Goal: Task Accomplishment & Management: Manage account settings

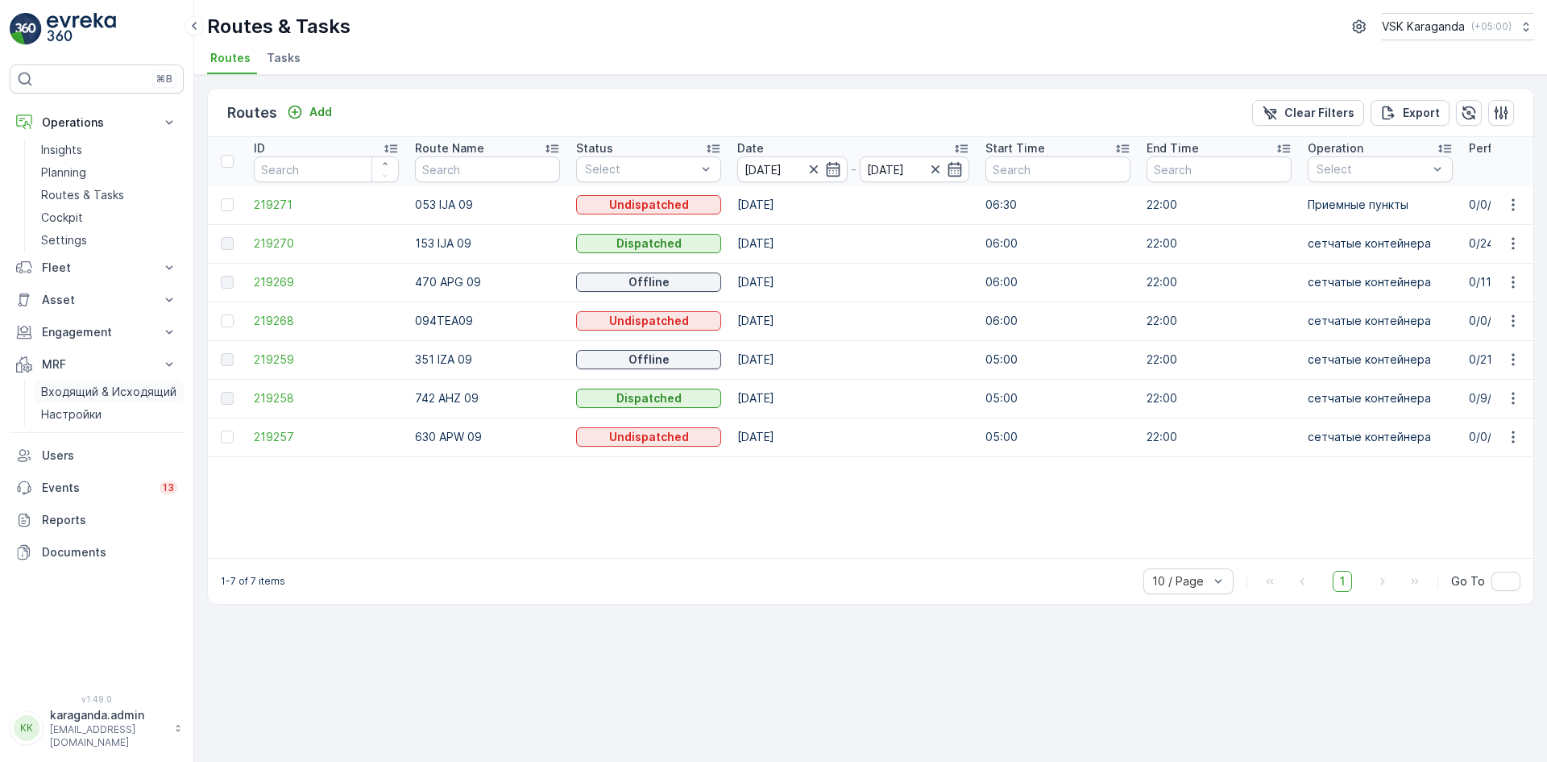
click at [81, 392] on p "Входящий & Исходящий" at bounding box center [108, 392] width 135 height 16
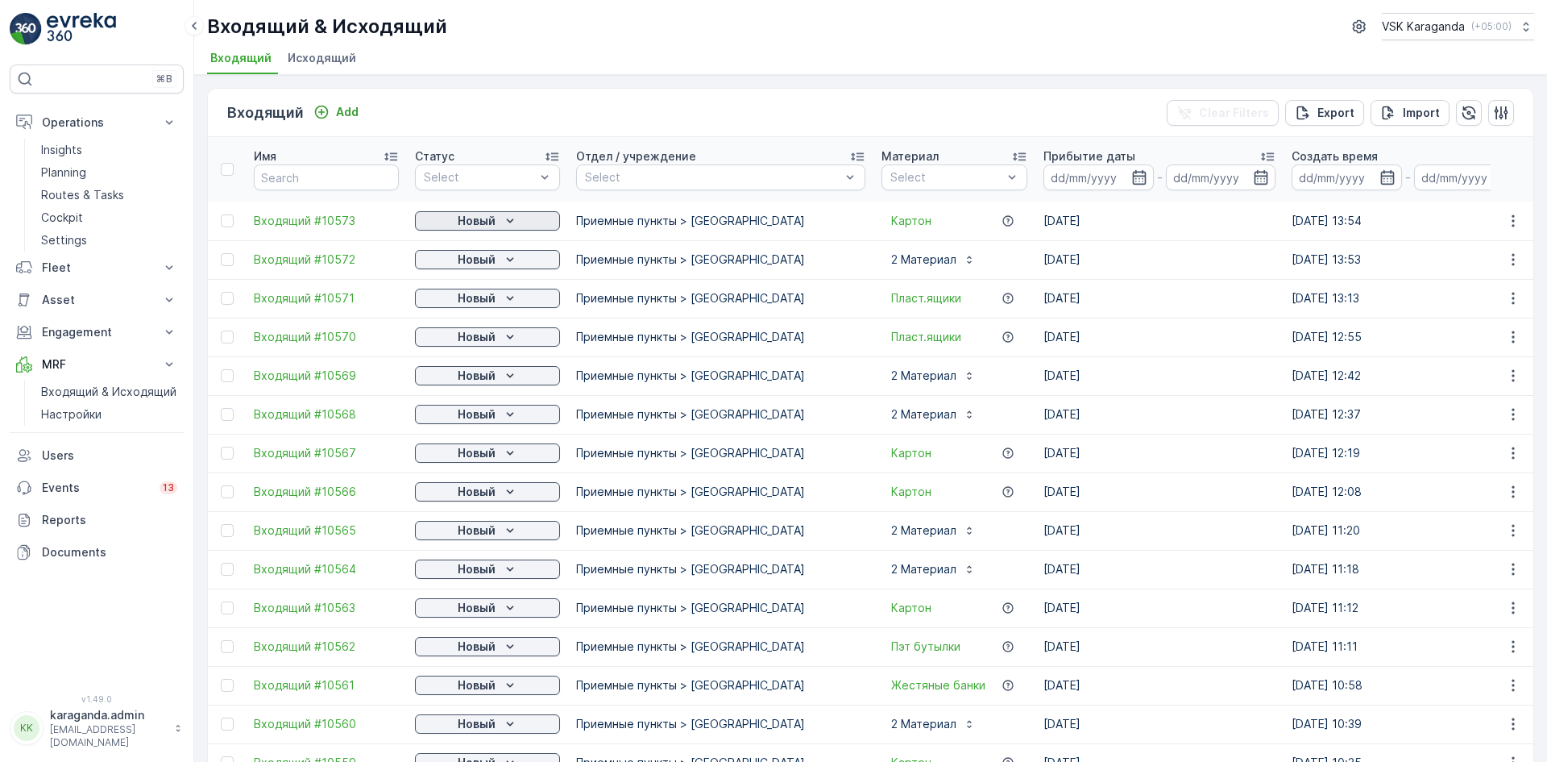
click at [491, 218] on p "Новый" at bounding box center [477, 221] width 38 height 16
click at [472, 260] on span "подтвердить" at bounding box center [462, 267] width 74 height 16
click at [472, 260] on p "Новый" at bounding box center [477, 259] width 38 height 16
click at [466, 303] on span "подтвердить" at bounding box center [462, 306] width 74 height 16
click at [466, 307] on button "Новый" at bounding box center [487, 297] width 145 height 19
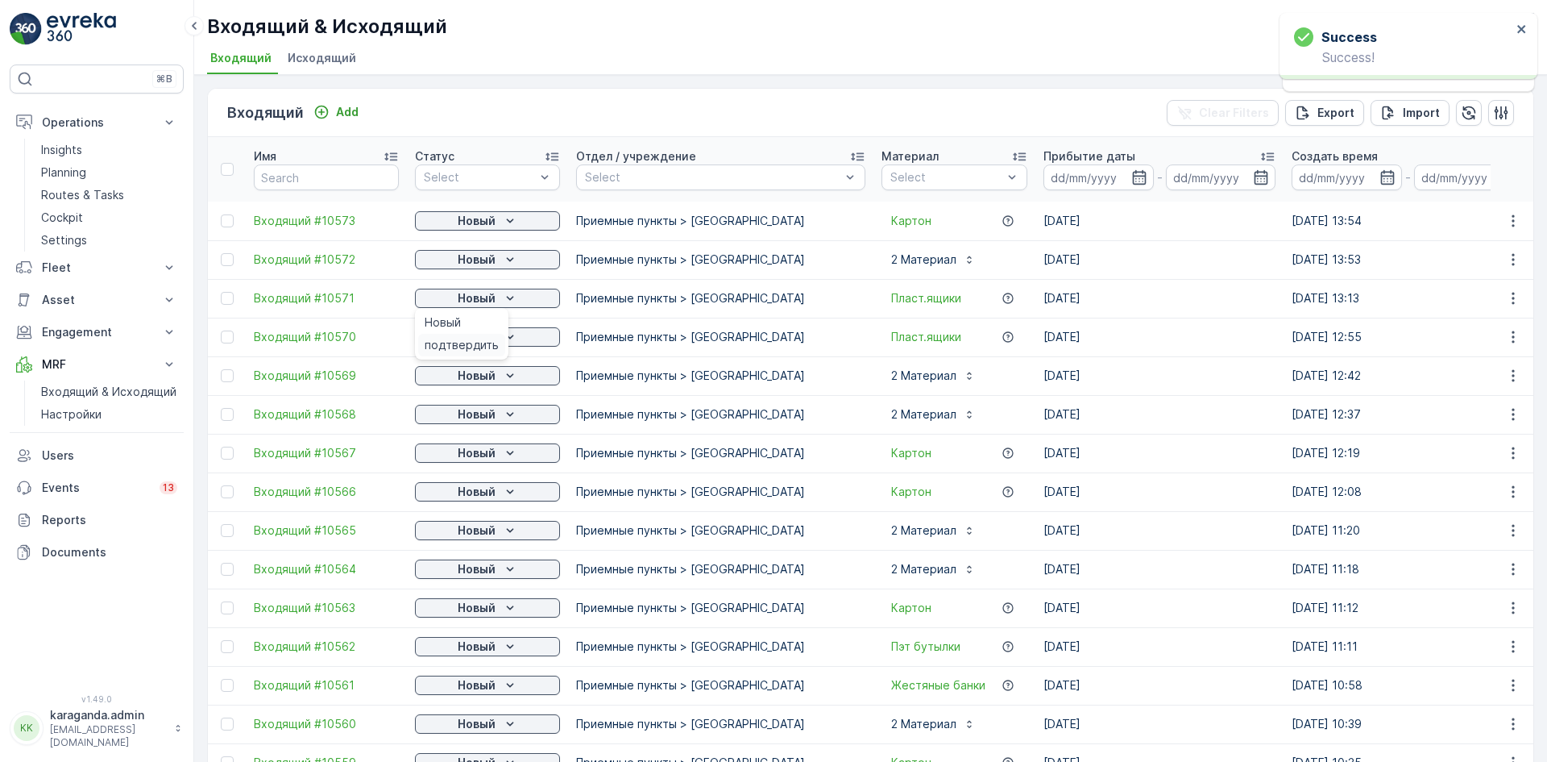
click at [468, 345] on span "подтвердить" at bounding box center [462, 345] width 74 height 16
click at [482, 344] on p "Новый" at bounding box center [477, 337] width 38 height 16
click at [471, 426] on span "подтвердить" at bounding box center [462, 422] width 74 height 16
click at [477, 417] on p "Новый" at bounding box center [477, 414] width 38 height 16
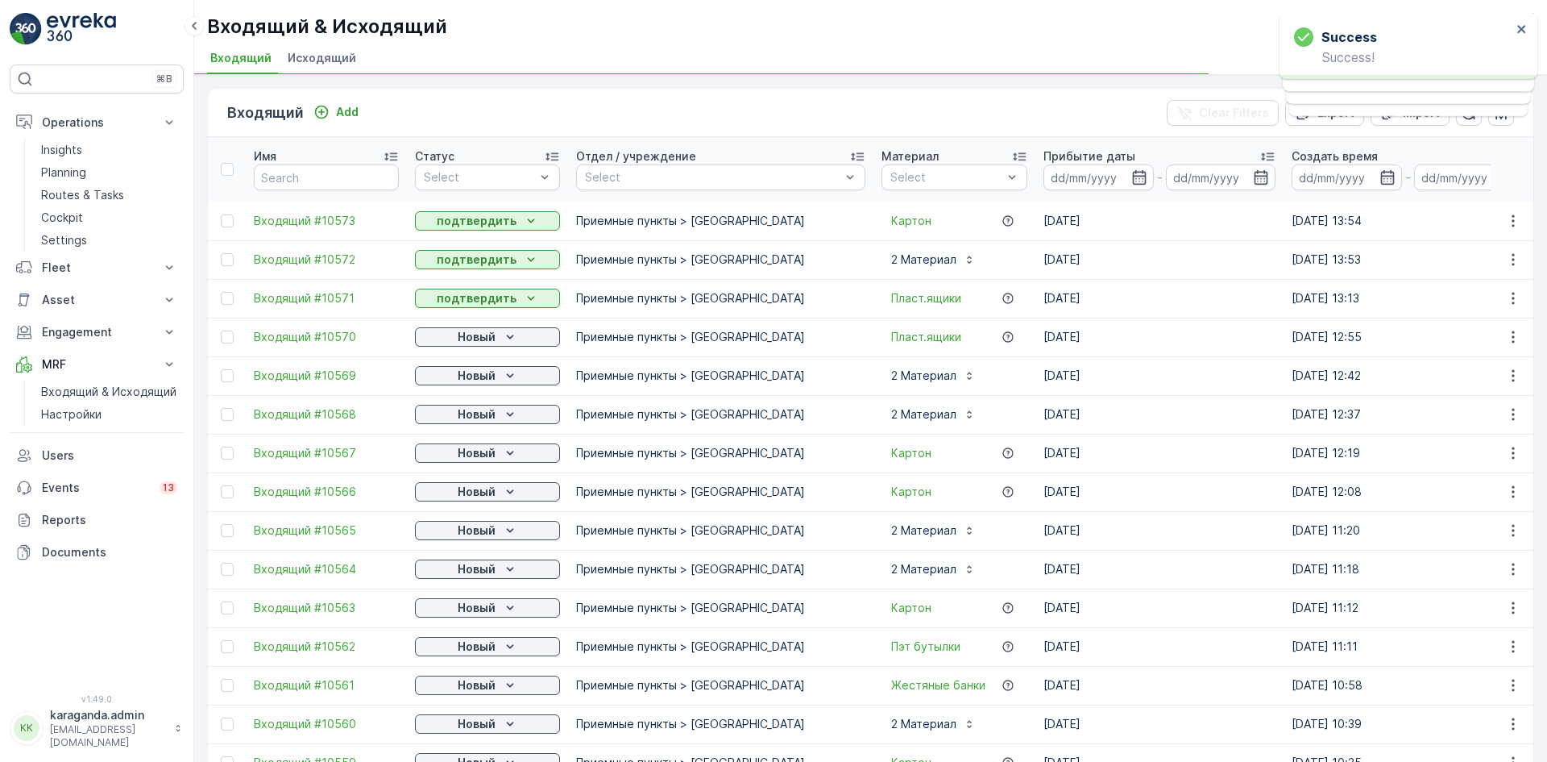
click at [475, 457] on p "Новый" at bounding box center [477, 453] width 38 height 16
click at [459, 534] on span "подтвердить" at bounding box center [462, 538] width 74 height 16
click at [459, 534] on p "Новый" at bounding box center [477, 530] width 38 height 16
click at [458, 573] on span "подтвердить" at bounding box center [462, 577] width 74 height 16
click at [461, 555] on td "Новый" at bounding box center [487, 569] width 161 height 39
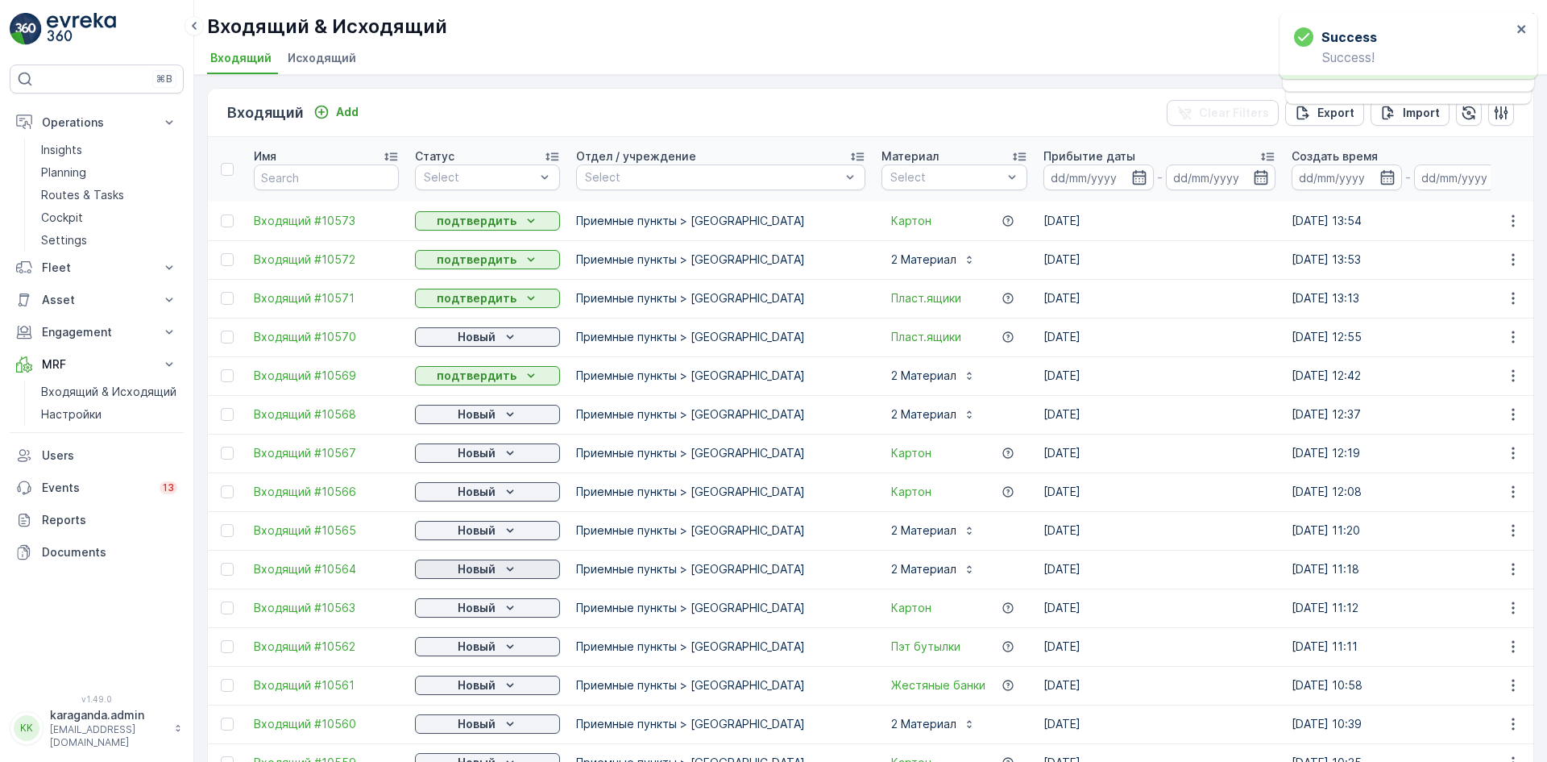
click at [459, 566] on p "Новый" at bounding box center [477, 569] width 38 height 16
click at [458, 614] on p "Новый" at bounding box center [477, 608] width 38 height 16
click at [453, 654] on span "подтвердить" at bounding box center [462, 654] width 74 height 16
click at [453, 647] on div "Новый" at bounding box center [487, 646] width 132 height 16
click at [447, 691] on span "подтвердить" at bounding box center [462, 693] width 74 height 16
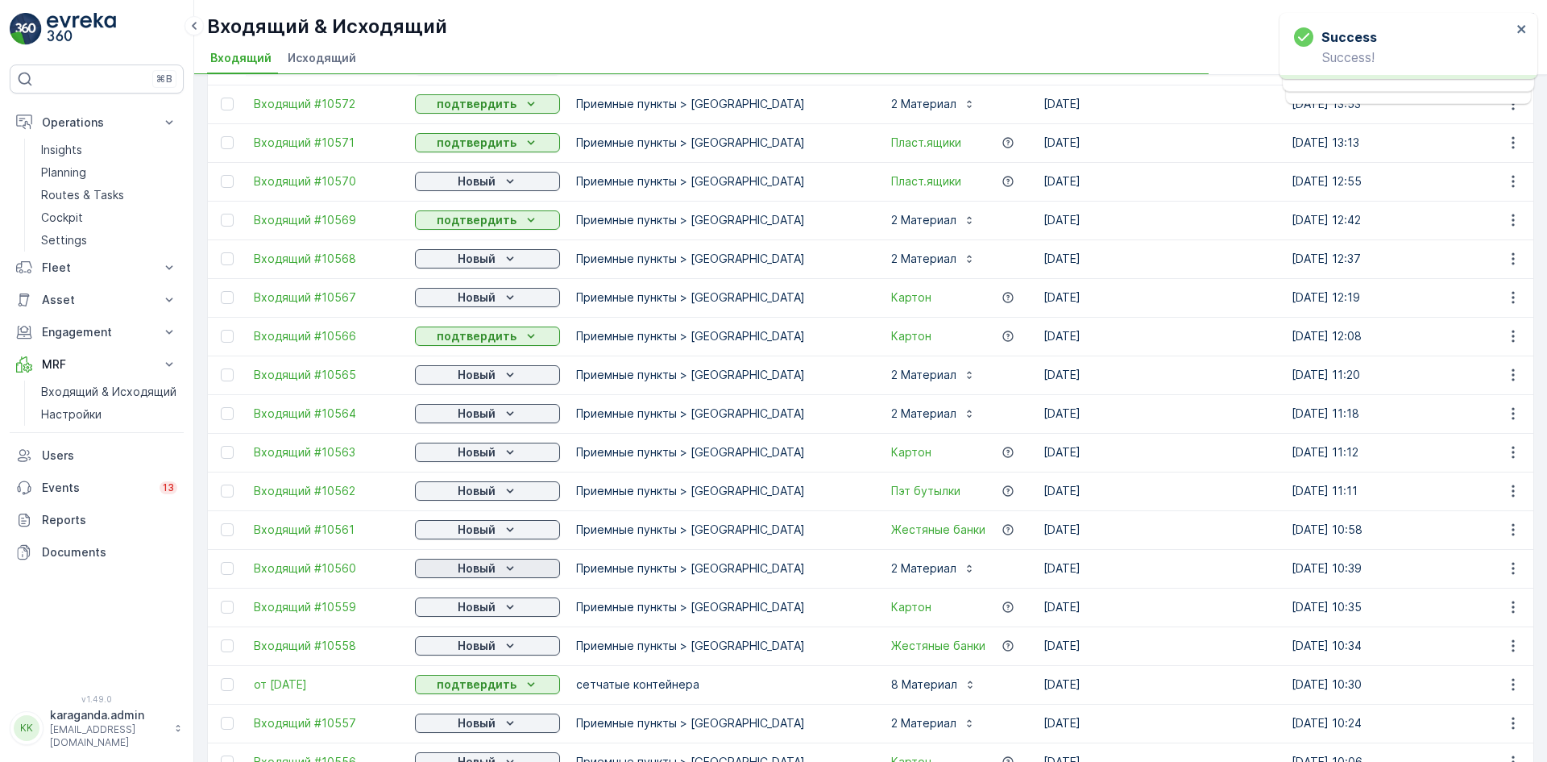
scroll to position [161, 0]
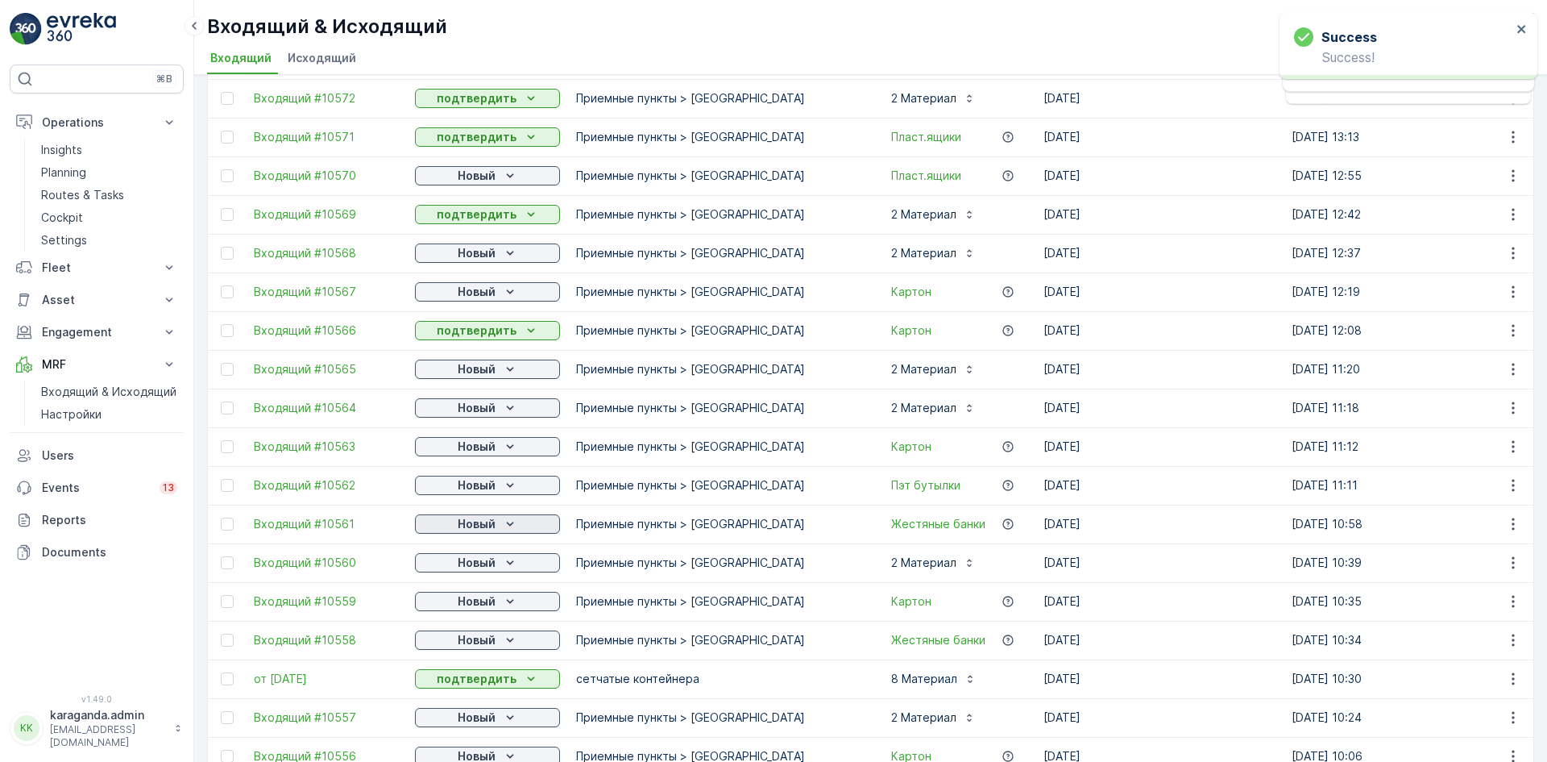
click at [478, 517] on p "Новый" at bounding box center [477, 524] width 38 height 16
click at [462, 565] on p "Новый" at bounding box center [477, 562] width 38 height 16
click at [462, 611] on span "подтвердить" at bounding box center [462, 609] width 74 height 16
click at [475, 527] on p "Новый" at bounding box center [477, 524] width 38 height 16
click at [463, 571] on span "подтвердить" at bounding box center [462, 570] width 74 height 16
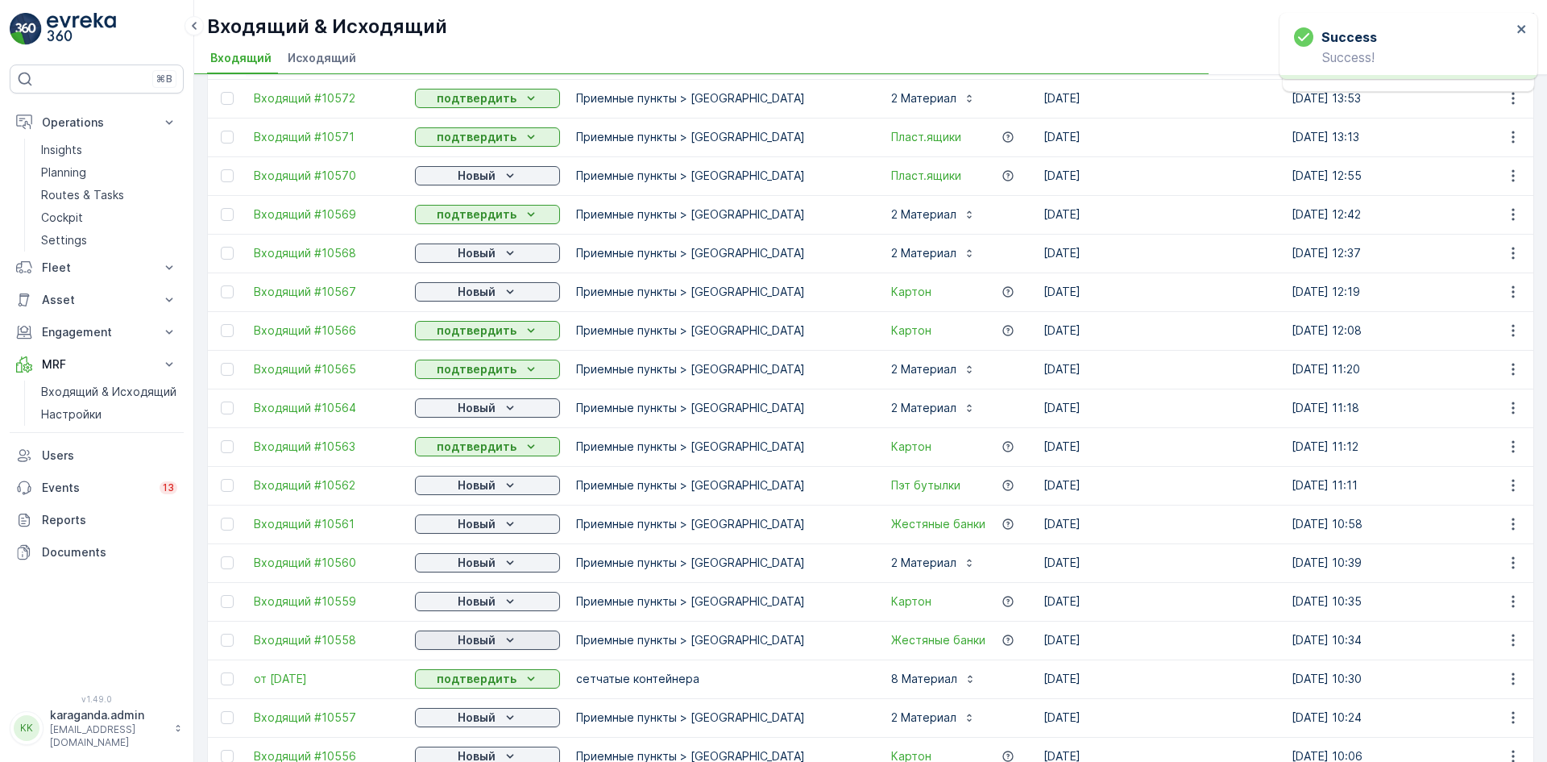
click at [468, 636] on p "Новый" at bounding box center [477, 640] width 38 height 16
click at [467, 681] on p "подтвердить" at bounding box center [477, 678] width 80 height 16
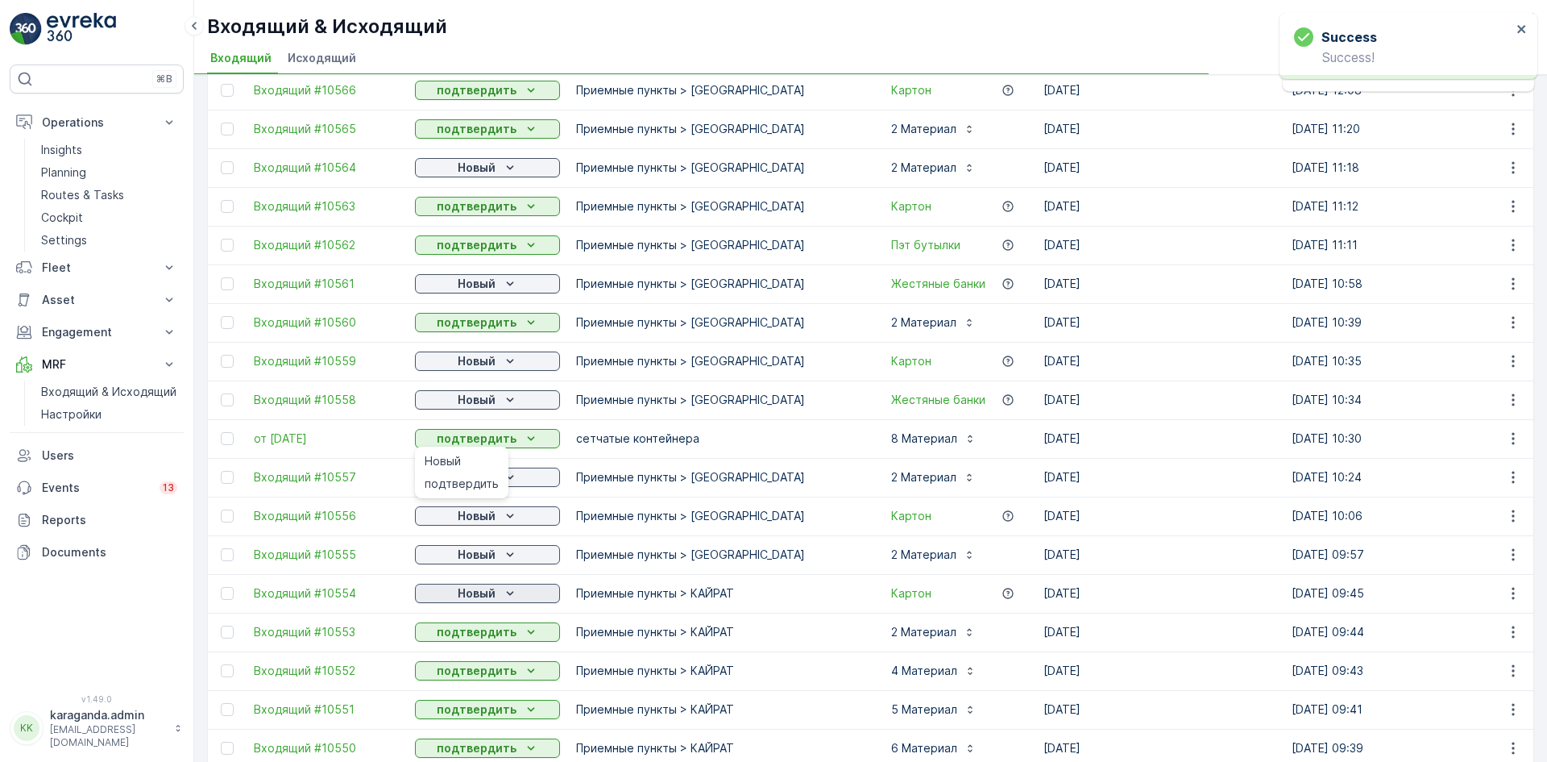
scroll to position [403, 0]
click at [489, 515] on span "подтвердить" at bounding box center [462, 522] width 74 height 16
click at [494, 512] on p "Новый" at bounding box center [477, 514] width 38 height 16
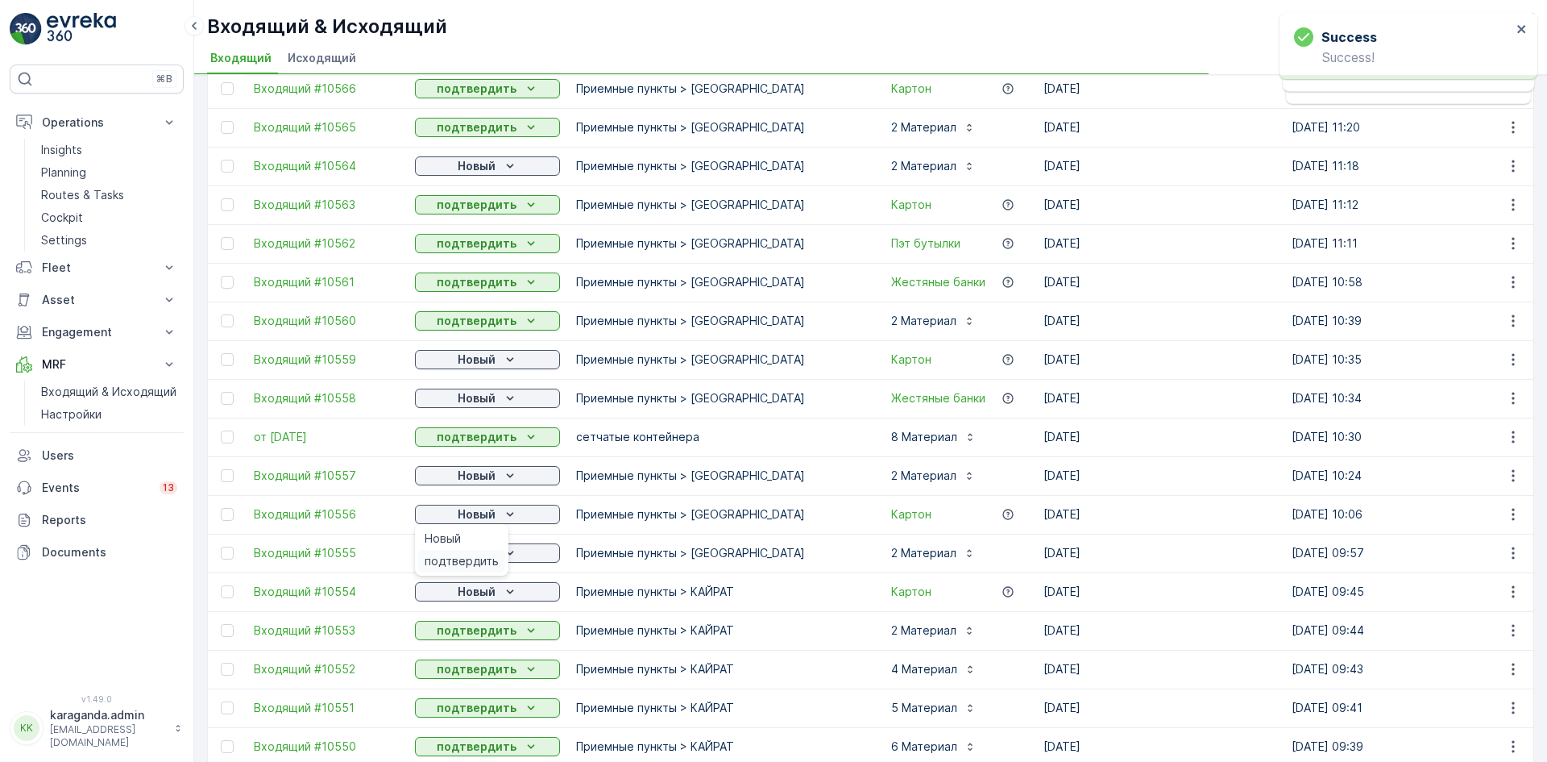
click at [482, 557] on span "подтвердить" at bounding box center [462, 561] width 74 height 16
click at [493, 554] on p "Новый" at bounding box center [477, 553] width 38 height 16
click at [483, 596] on span "подтвердить" at bounding box center [462, 599] width 74 height 16
click at [499, 596] on div "Новый" at bounding box center [487, 591] width 132 height 16
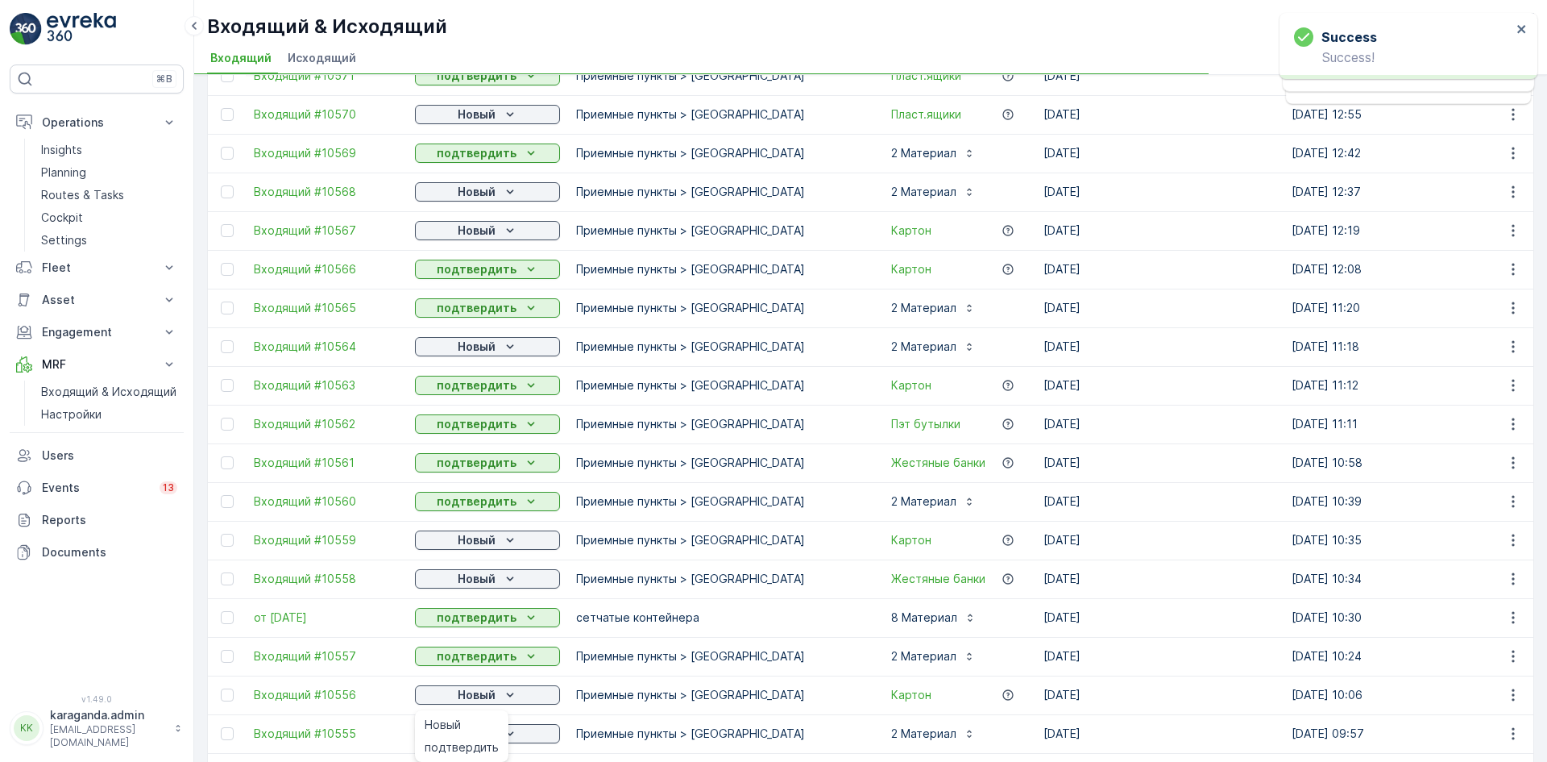
scroll to position [0, 0]
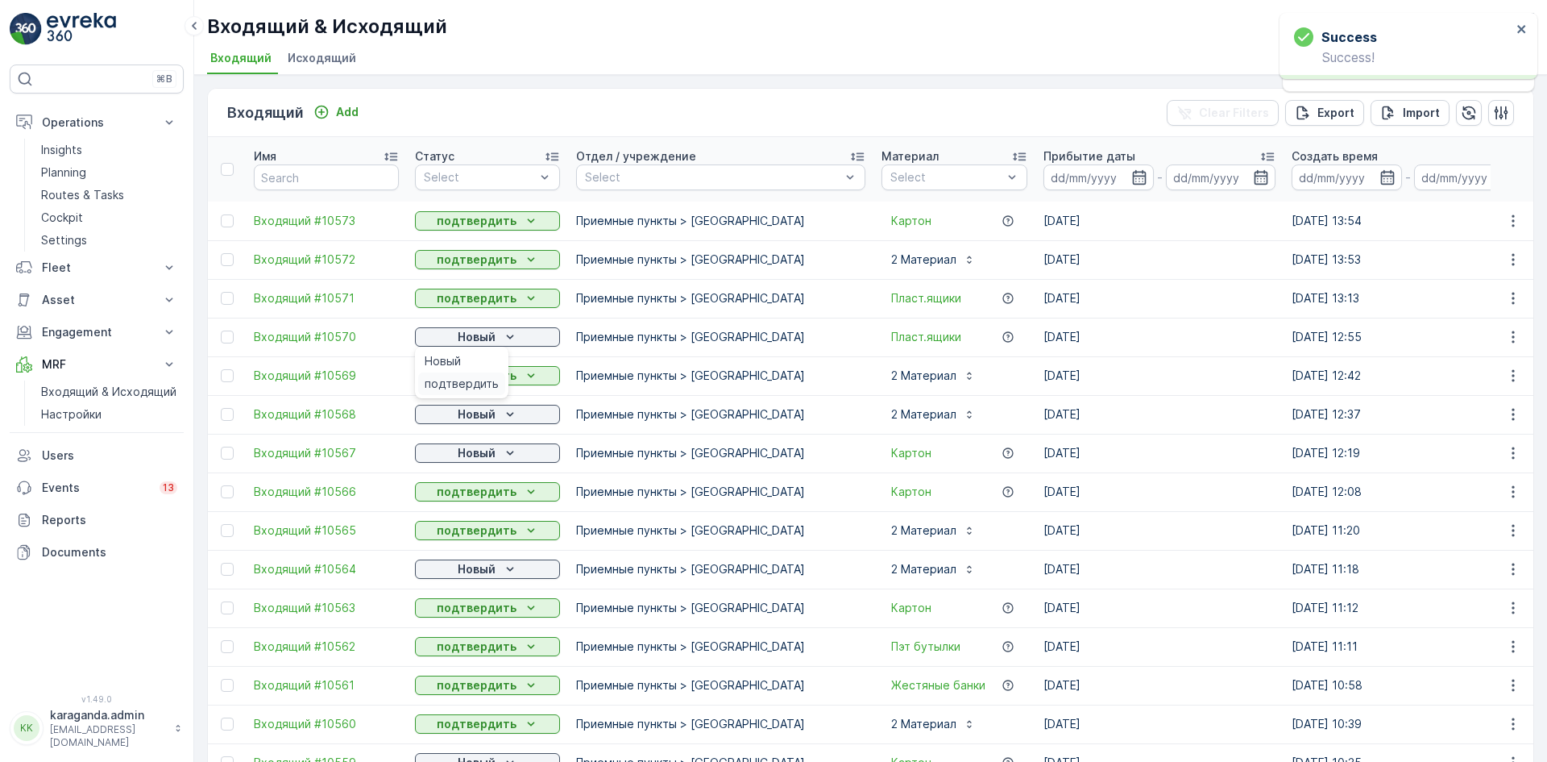
click at [484, 378] on span "подтвердить" at bounding box center [462, 384] width 74 height 16
click at [479, 413] on p "Новый" at bounding box center [477, 414] width 38 height 16
click at [470, 459] on span "подтвердить" at bounding box center [462, 461] width 74 height 16
click at [493, 451] on p "Новый" at bounding box center [477, 453] width 38 height 16
drag, startPoint x: 493, startPoint y: 452, endPoint x: 478, endPoint y: 499, distance: 49.2
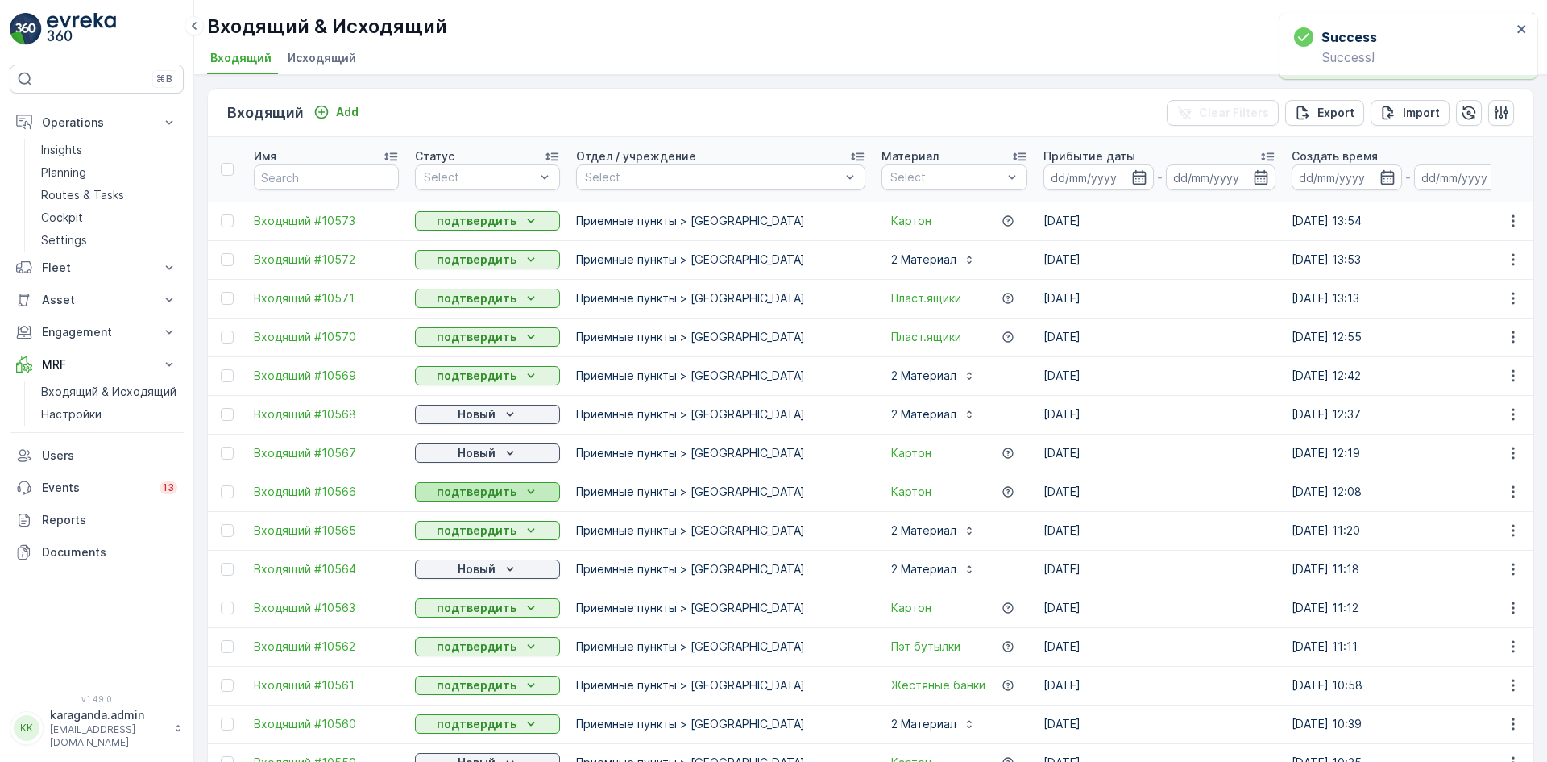
click at [478, 499] on p "подтвердить" at bounding box center [477, 492] width 80 height 16
click at [475, 569] on p "Новый" at bounding box center [477, 569] width 38 height 16
click at [467, 620] on span "подтвердить" at bounding box center [462, 616] width 74 height 16
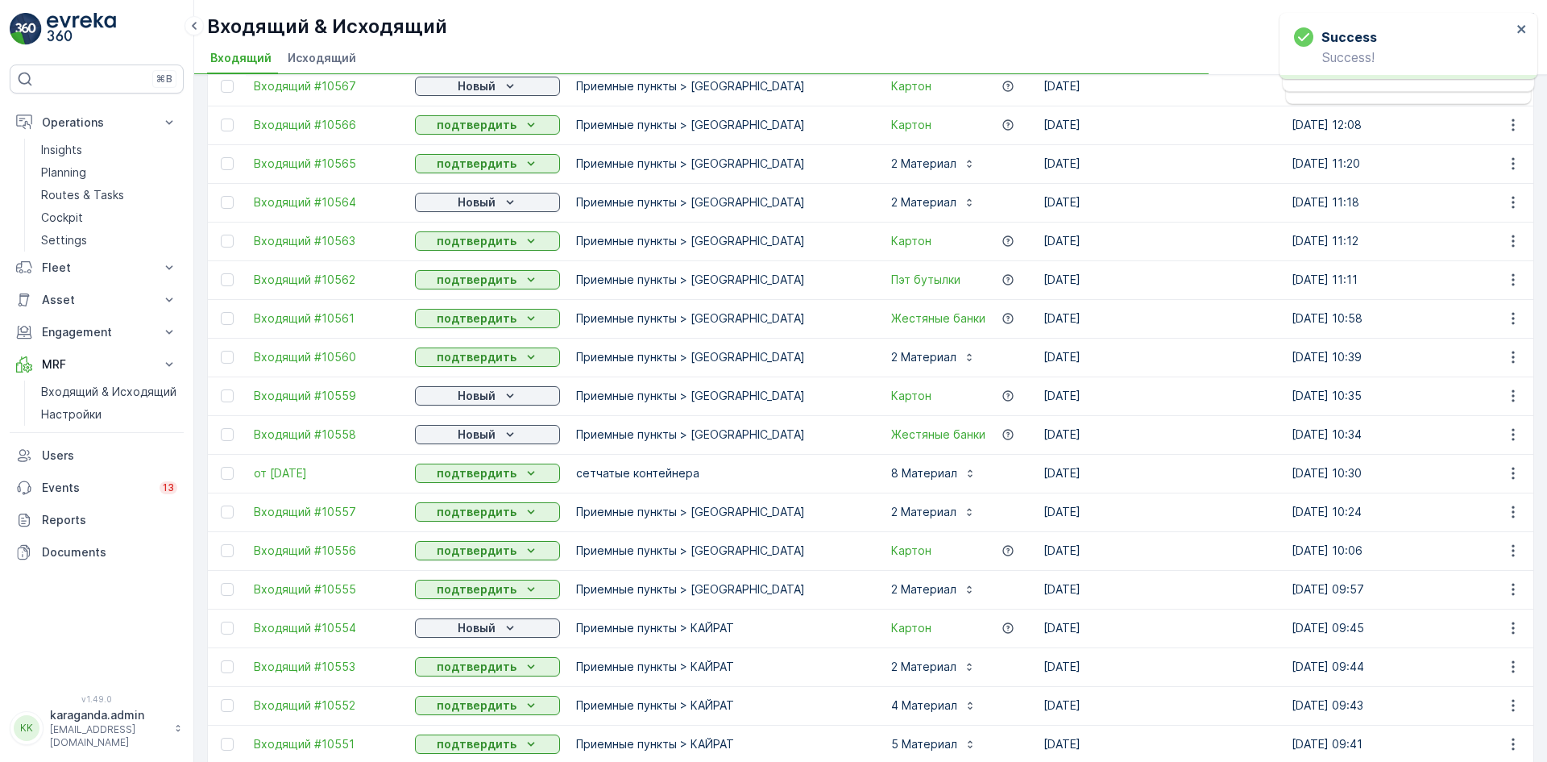
scroll to position [403, 0]
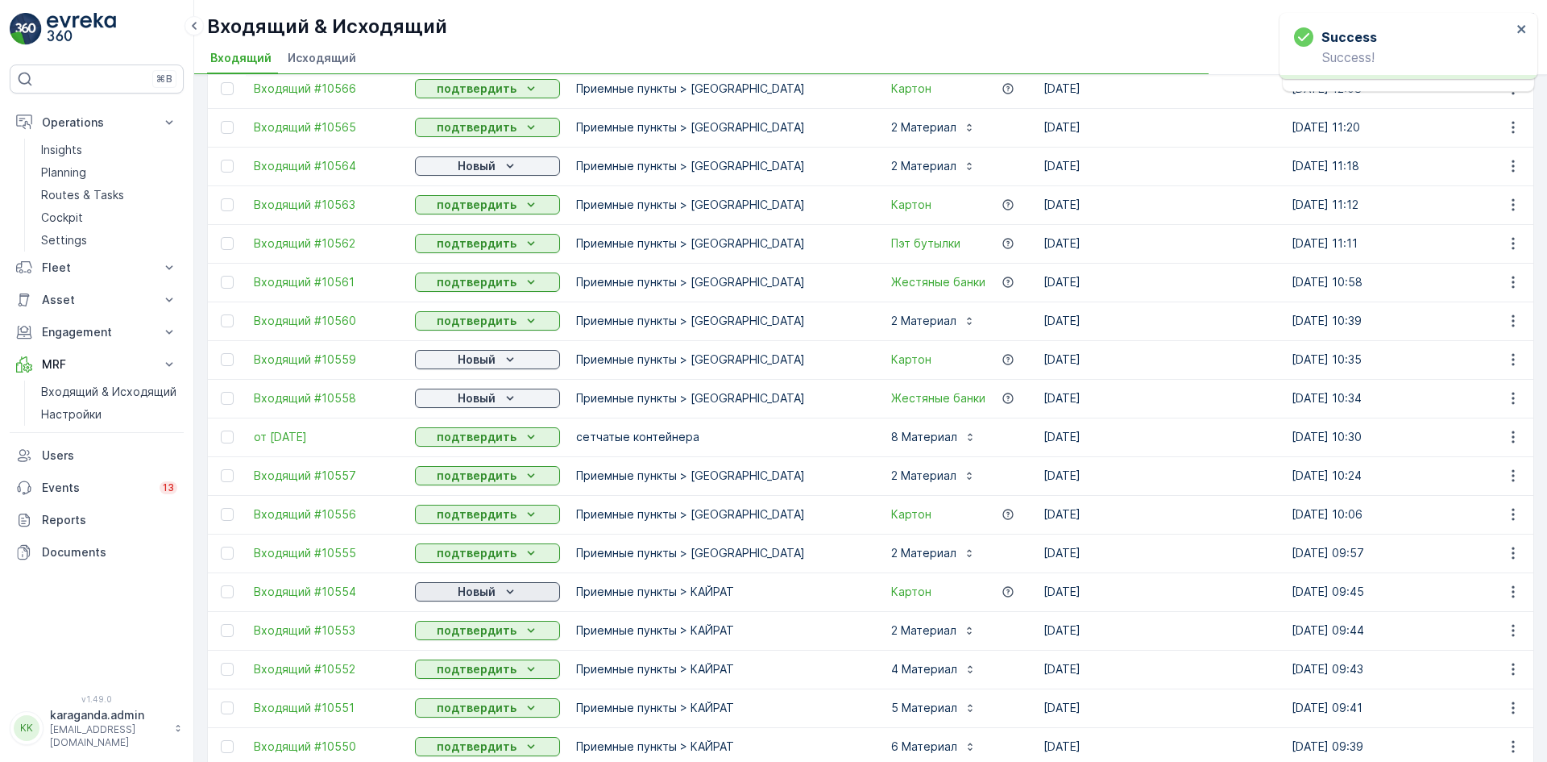
click at [496, 591] on div "Новый" at bounding box center [487, 591] width 132 height 16
click at [479, 634] on span "подтвердить" at bounding box center [462, 638] width 74 height 16
click at [499, 362] on div "Новый" at bounding box center [487, 359] width 132 height 16
click at [485, 405] on span "подтвердить" at bounding box center [462, 406] width 74 height 16
click at [500, 400] on div "Новый" at bounding box center [487, 398] width 132 height 16
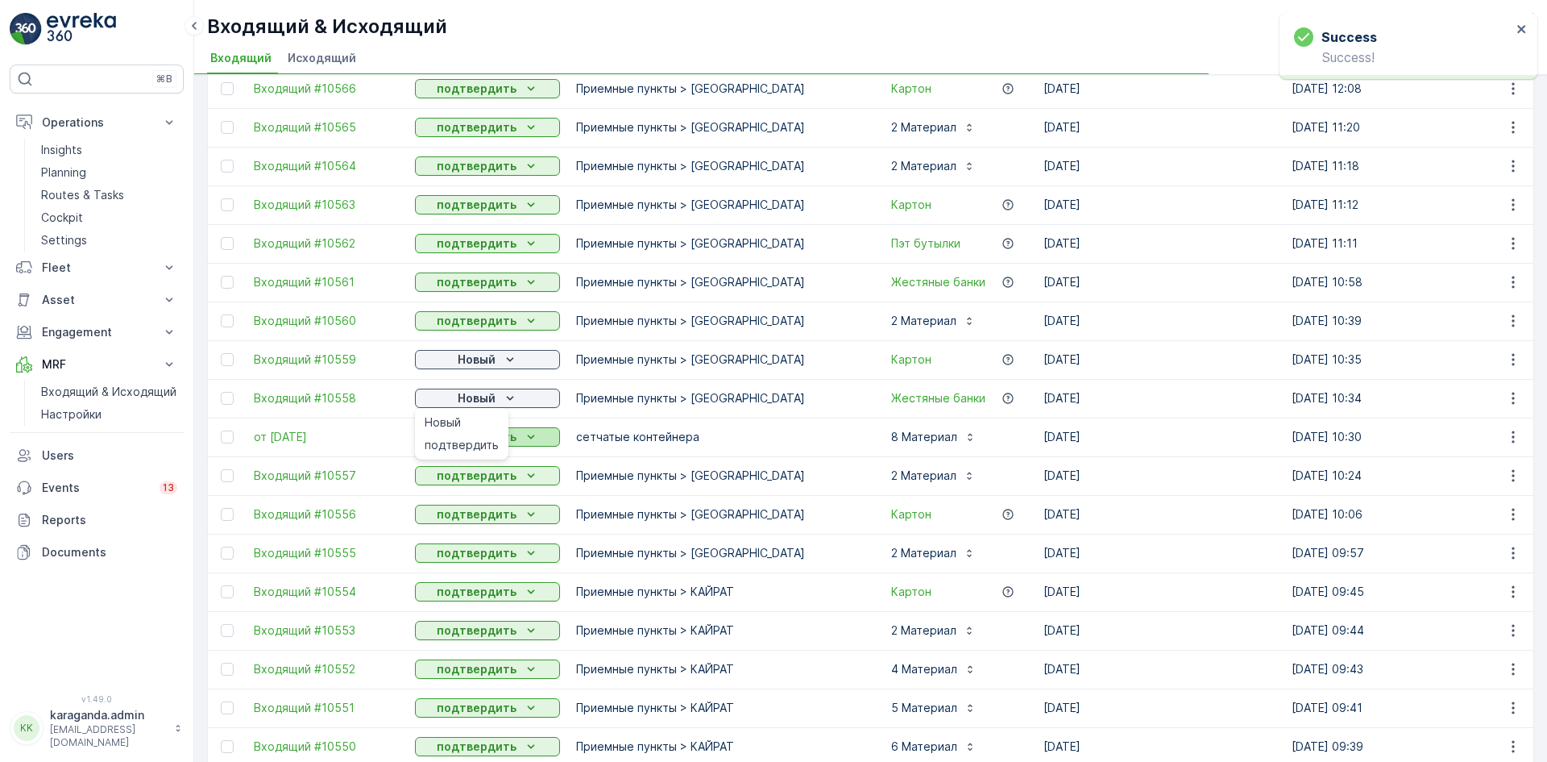
click at [489, 439] on span "подтвердить" at bounding box center [462, 445] width 74 height 16
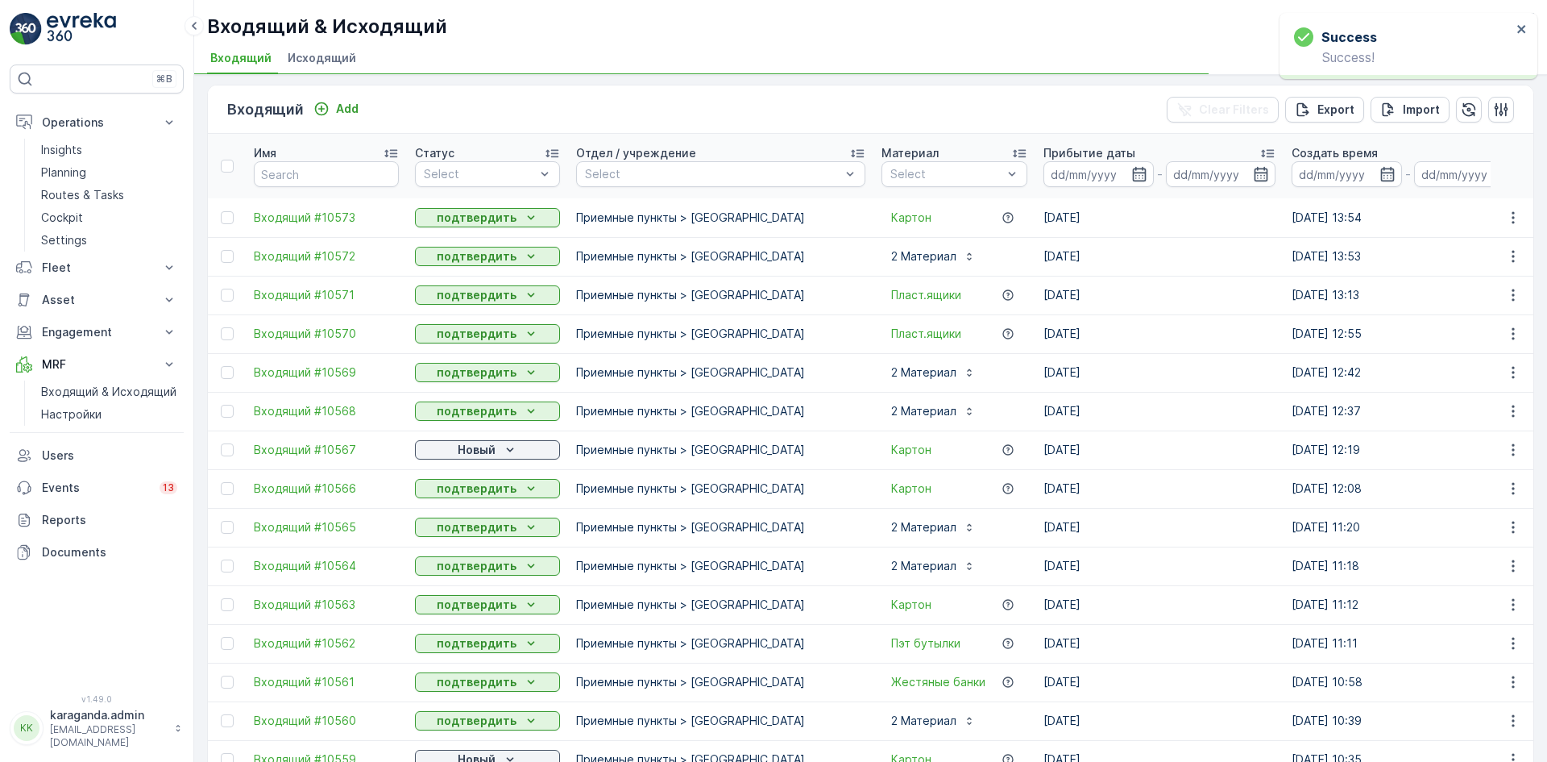
scroll to position [0, 0]
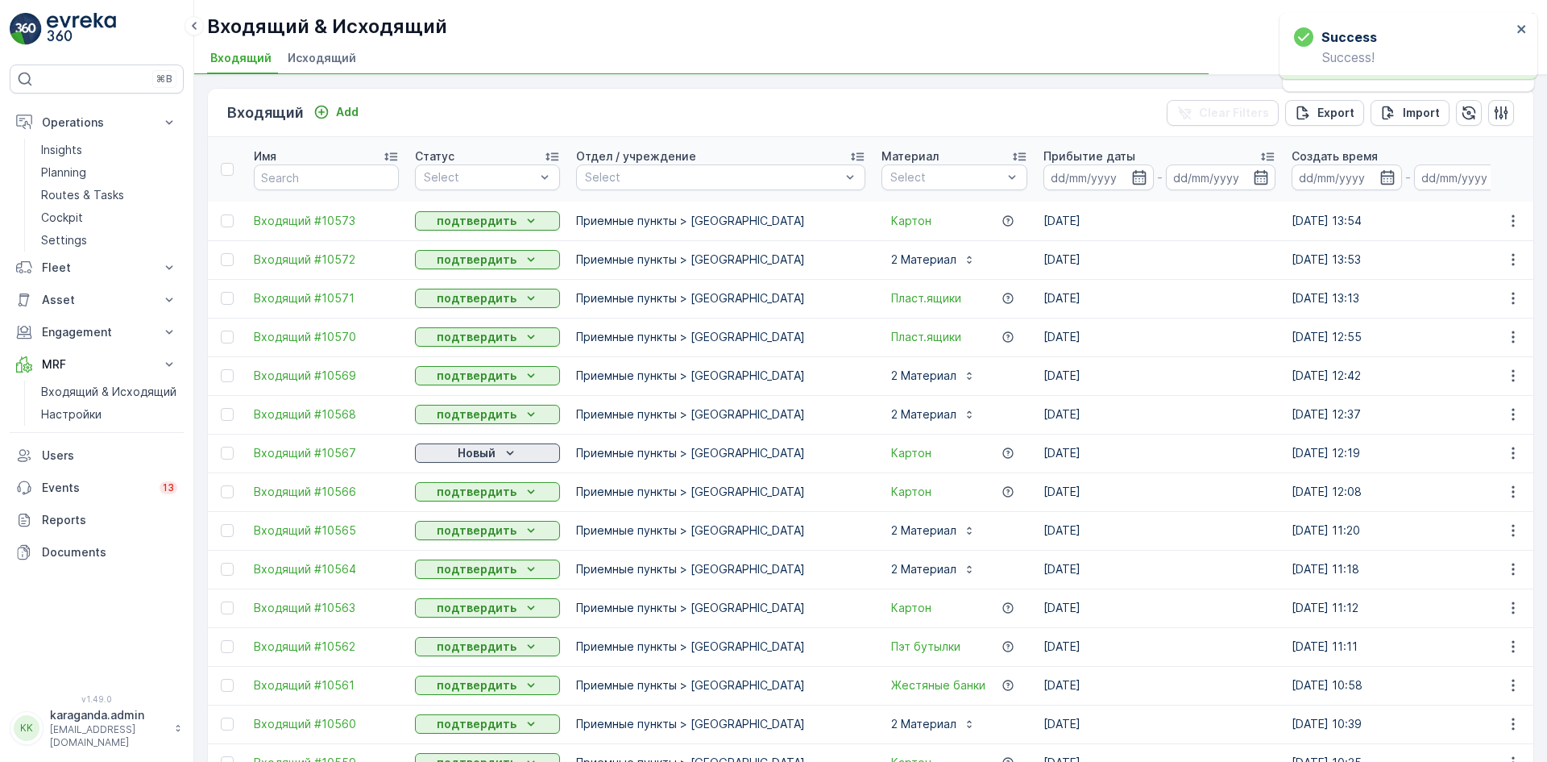
click at [496, 450] on div "Новый" at bounding box center [487, 453] width 132 height 16
click at [461, 495] on span "подтвердить" at bounding box center [462, 500] width 74 height 16
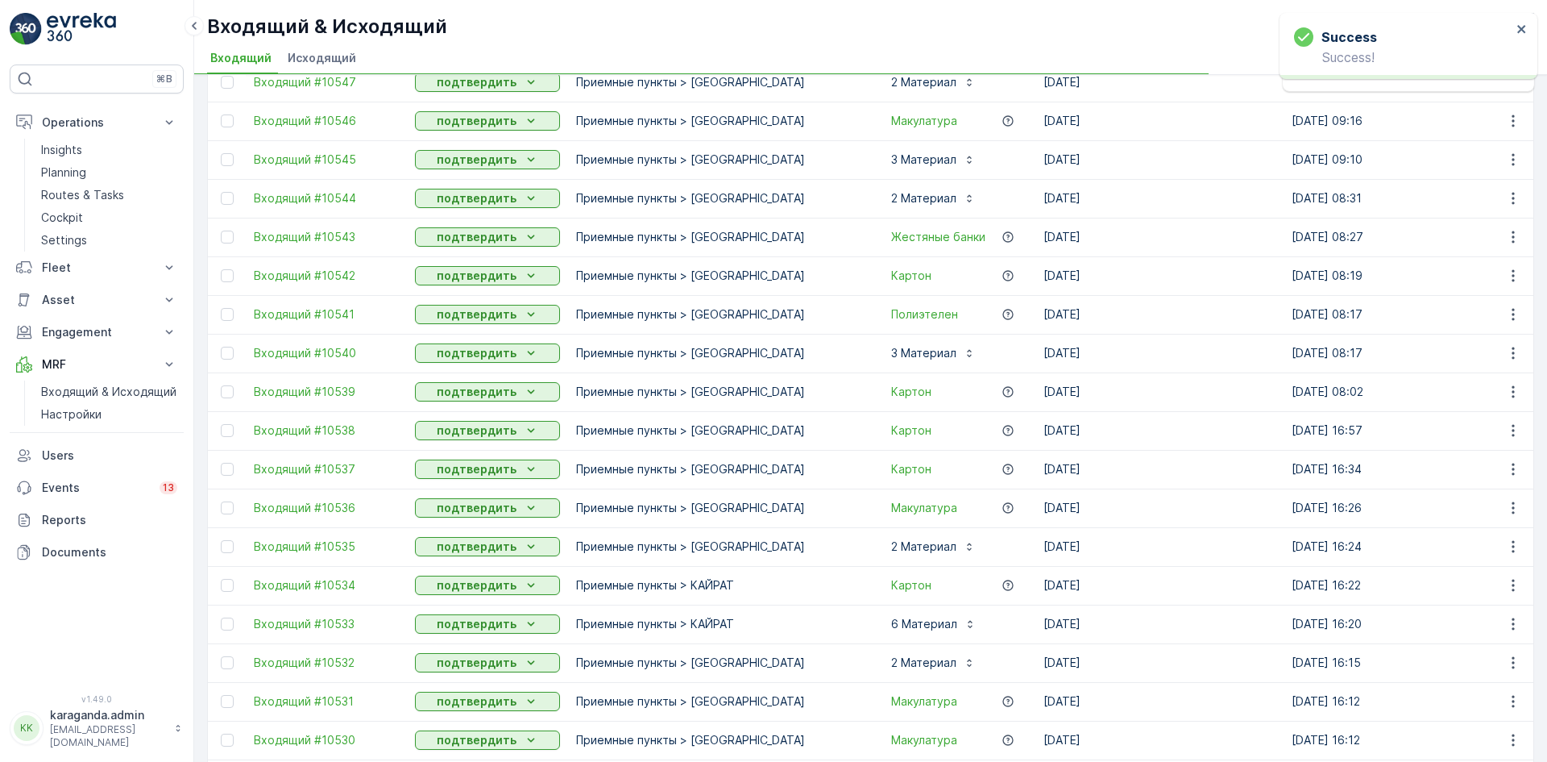
scroll to position [1442, 0]
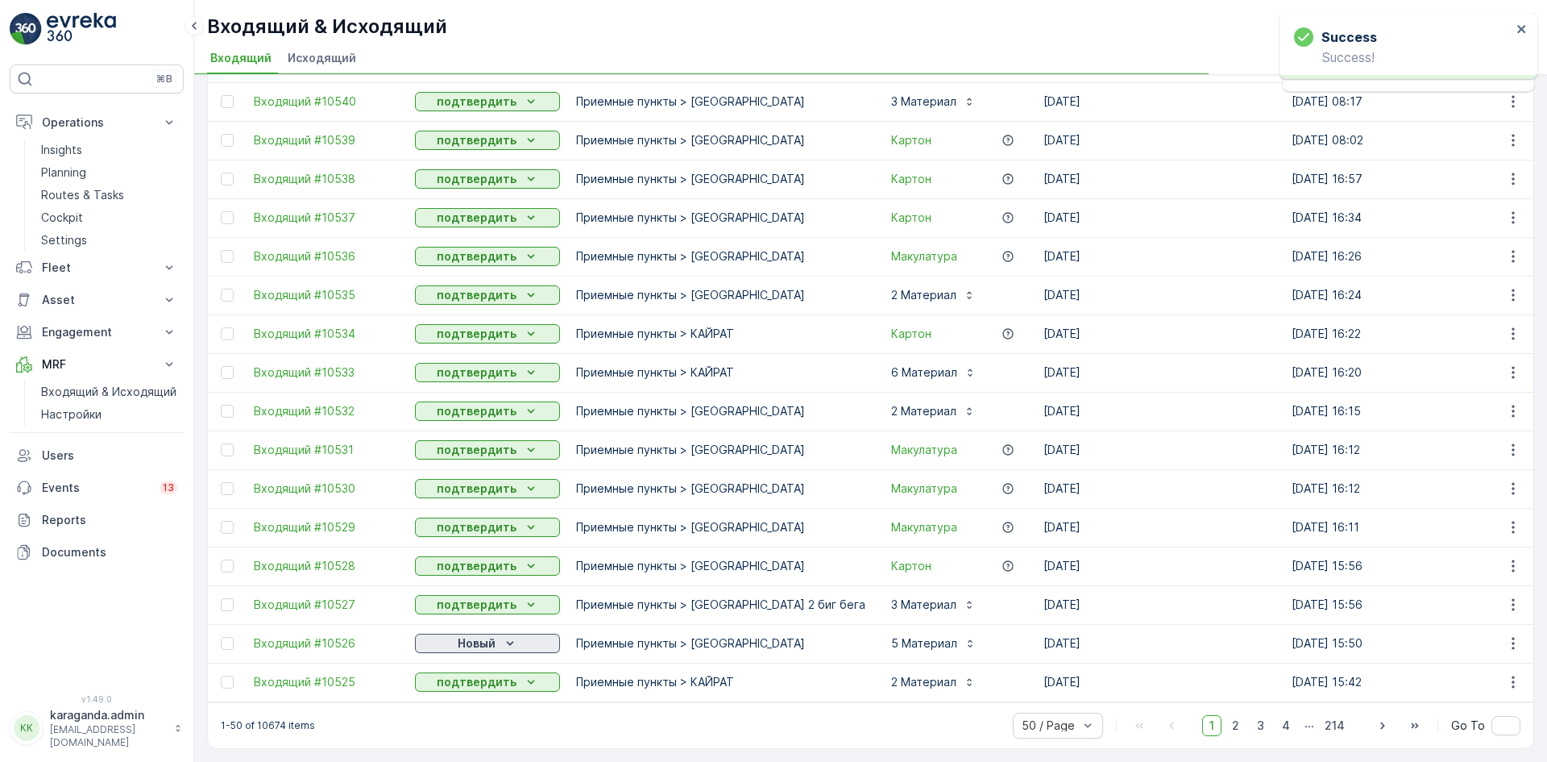
click at [483, 635] on p "Новый" at bounding box center [477, 643] width 38 height 16
drag, startPoint x: 483, startPoint y: 634, endPoint x: 487, endPoint y: 670, distance: 35.7
click at [480, 680] on p "подтвердить" at bounding box center [477, 682] width 80 height 16
click at [502, 635] on icon "Новый" at bounding box center [510, 643] width 16 height 16
click at [479, 684] on span "подтвердить" at bounding box center [462, 682] width 74 height 16
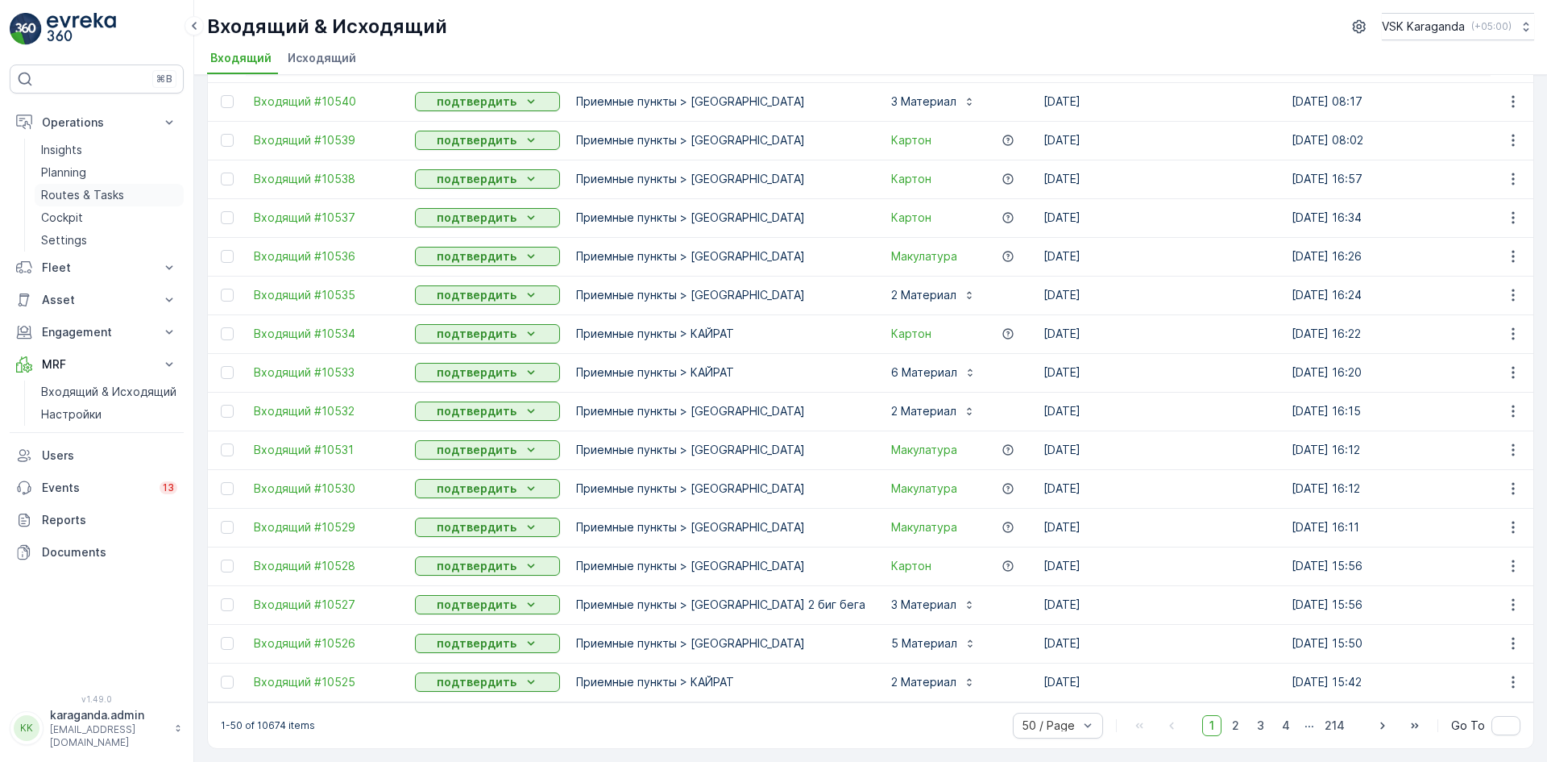
click at [54, 197] on p "Routes & Tasks" at bounding box center [82, 195] width 83 height 16
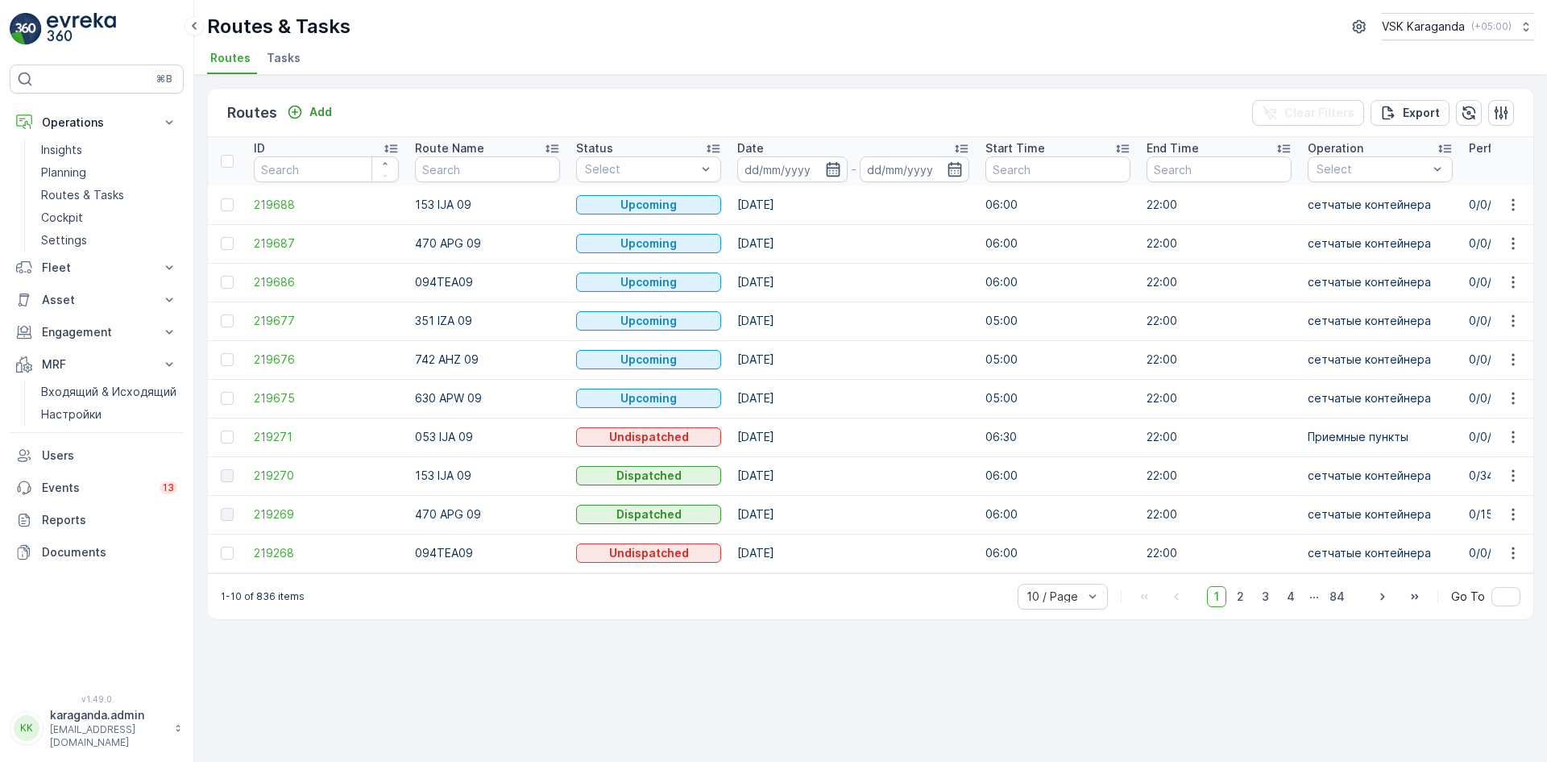
click at [834, 171] on icon "button" at bounding box center [833, 169] width 16 height 16
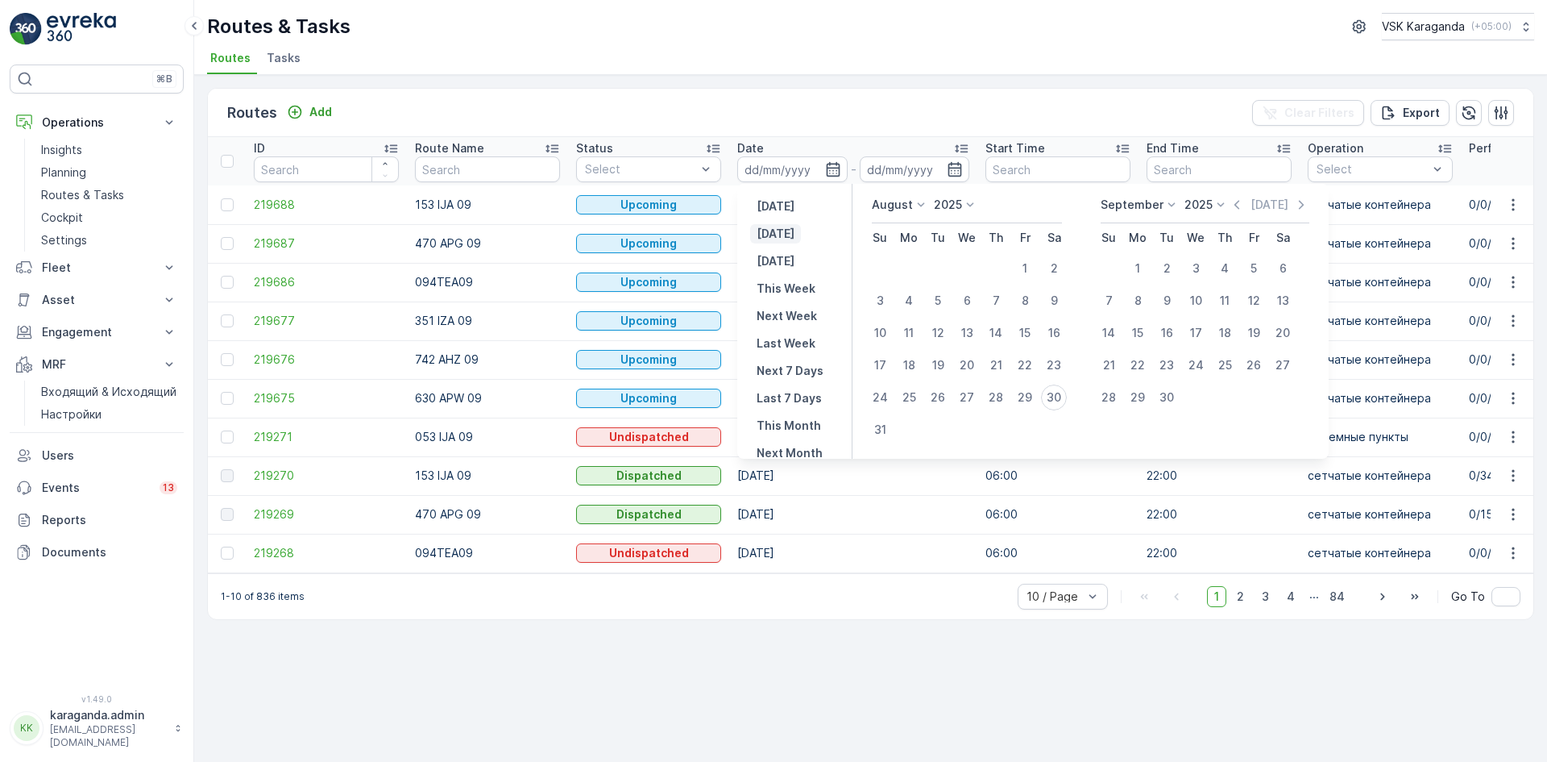
click at [776, 239] on p "[DATE]" at bounding box center [776, 234] width 38 height 16
type input "[DATE]"
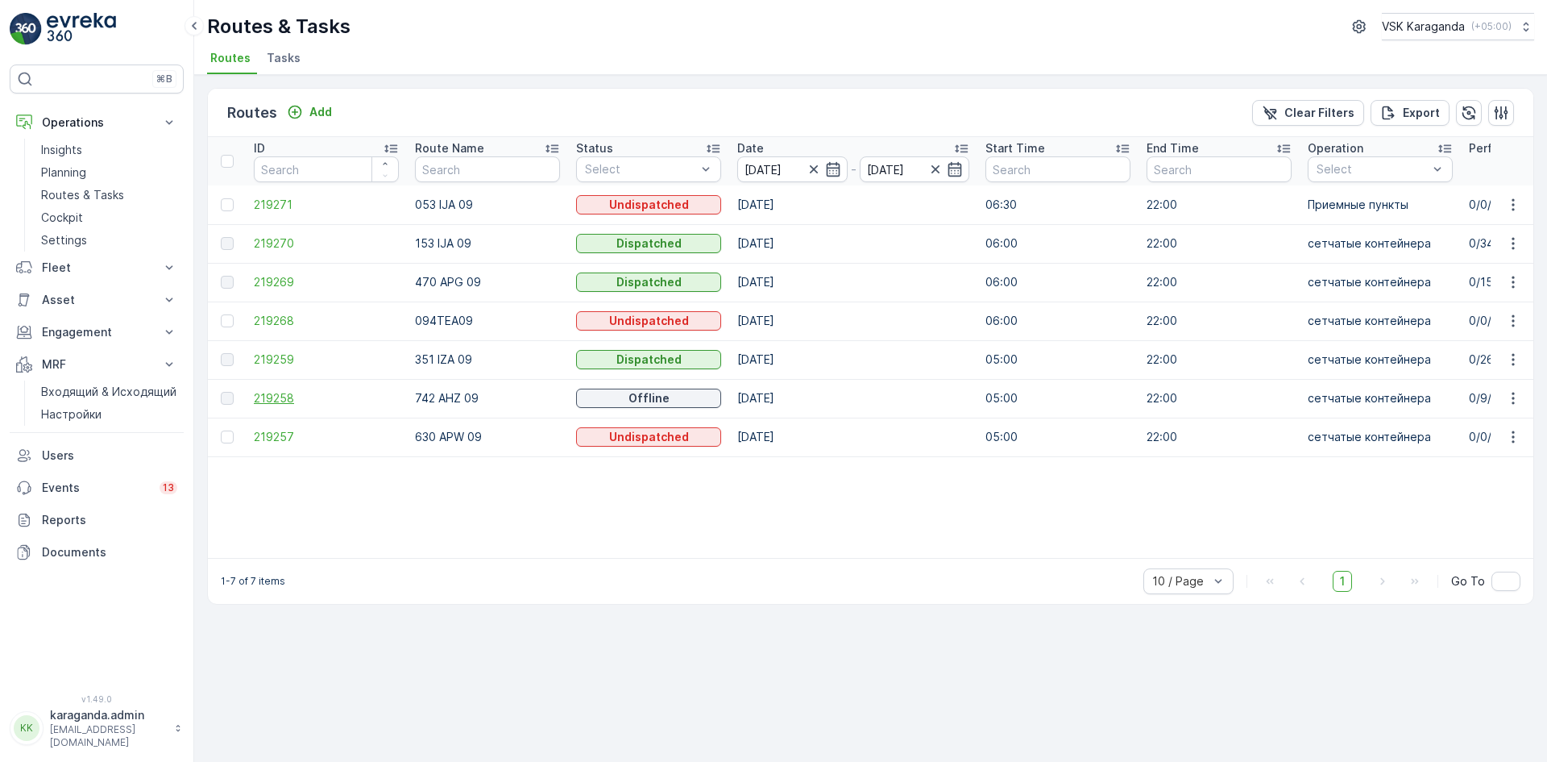
click at [266, 395] on span "219258" at bounding box center [326, 398] width 145 height 16
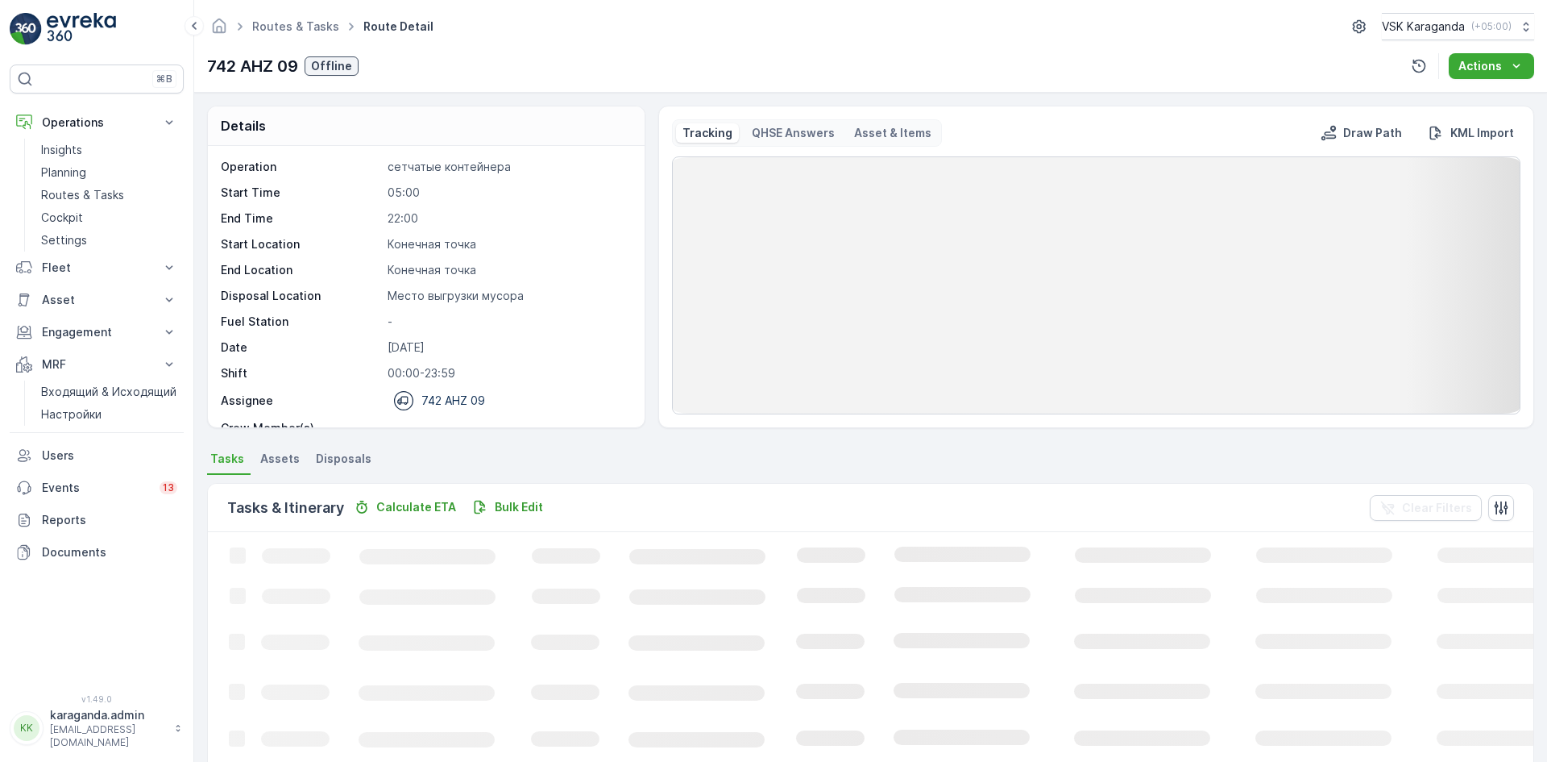
click at [363, 448] on li "Disposals" at bounding box center [345, 460] width 65 height 27
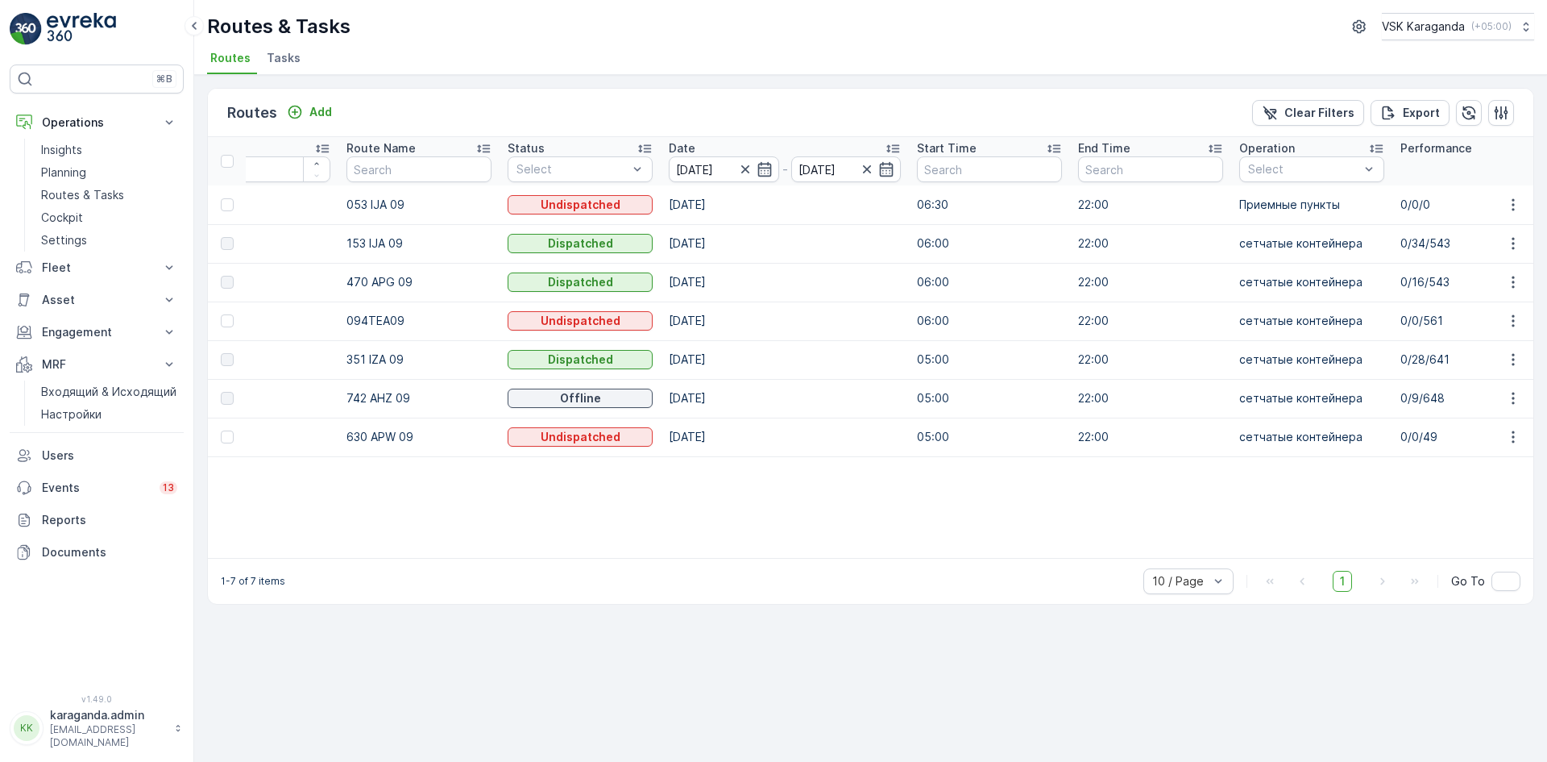
scroll to position [0, 45]
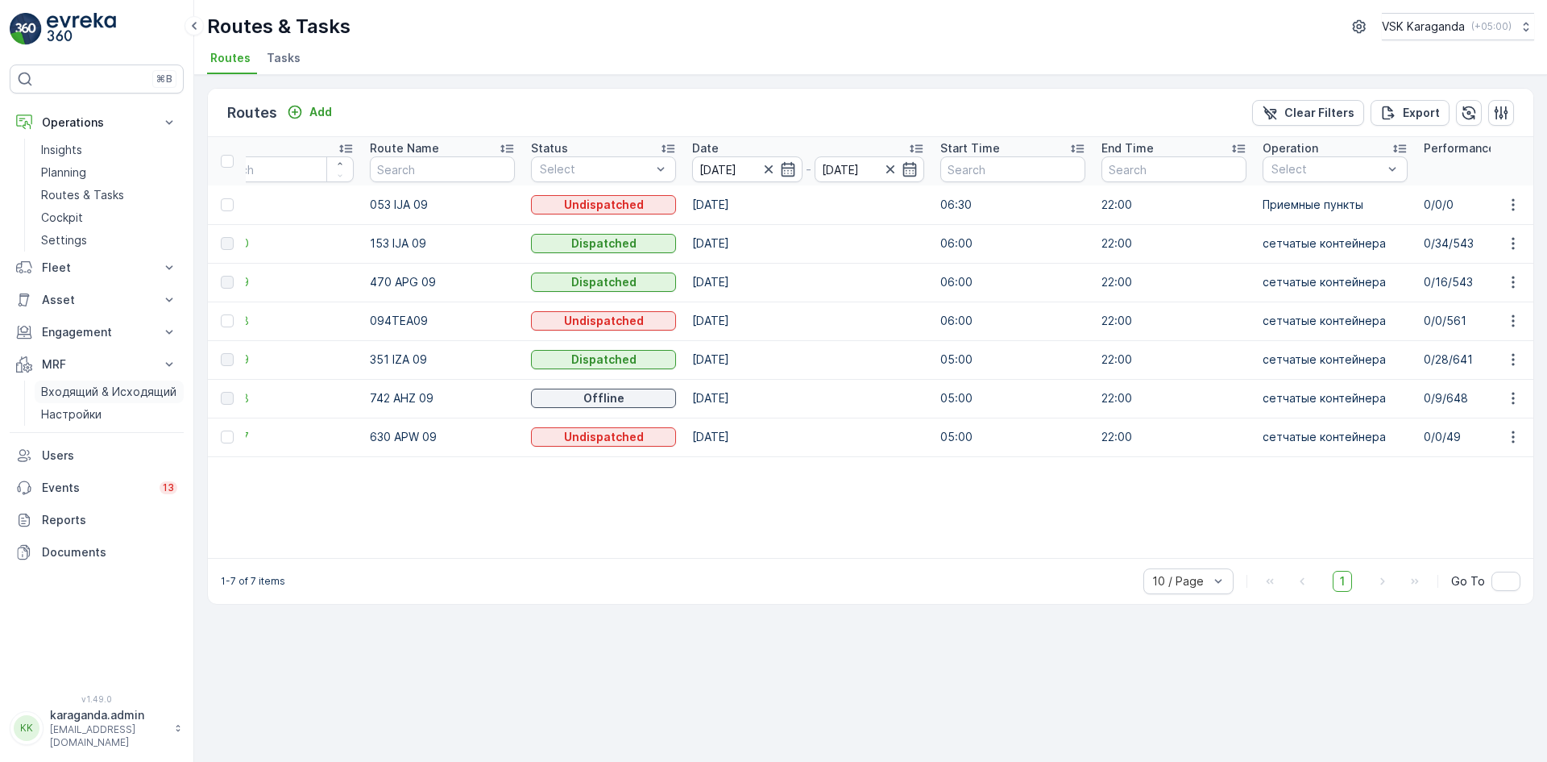
drag, startPoint x: 100, startPoint y: 394, endPoint x: 93, endPoint y: 383, distance: 13.4
click at [100, 394] on p "Входящий & Исходящий" at bounding box center [108, 392] width 135 height 16
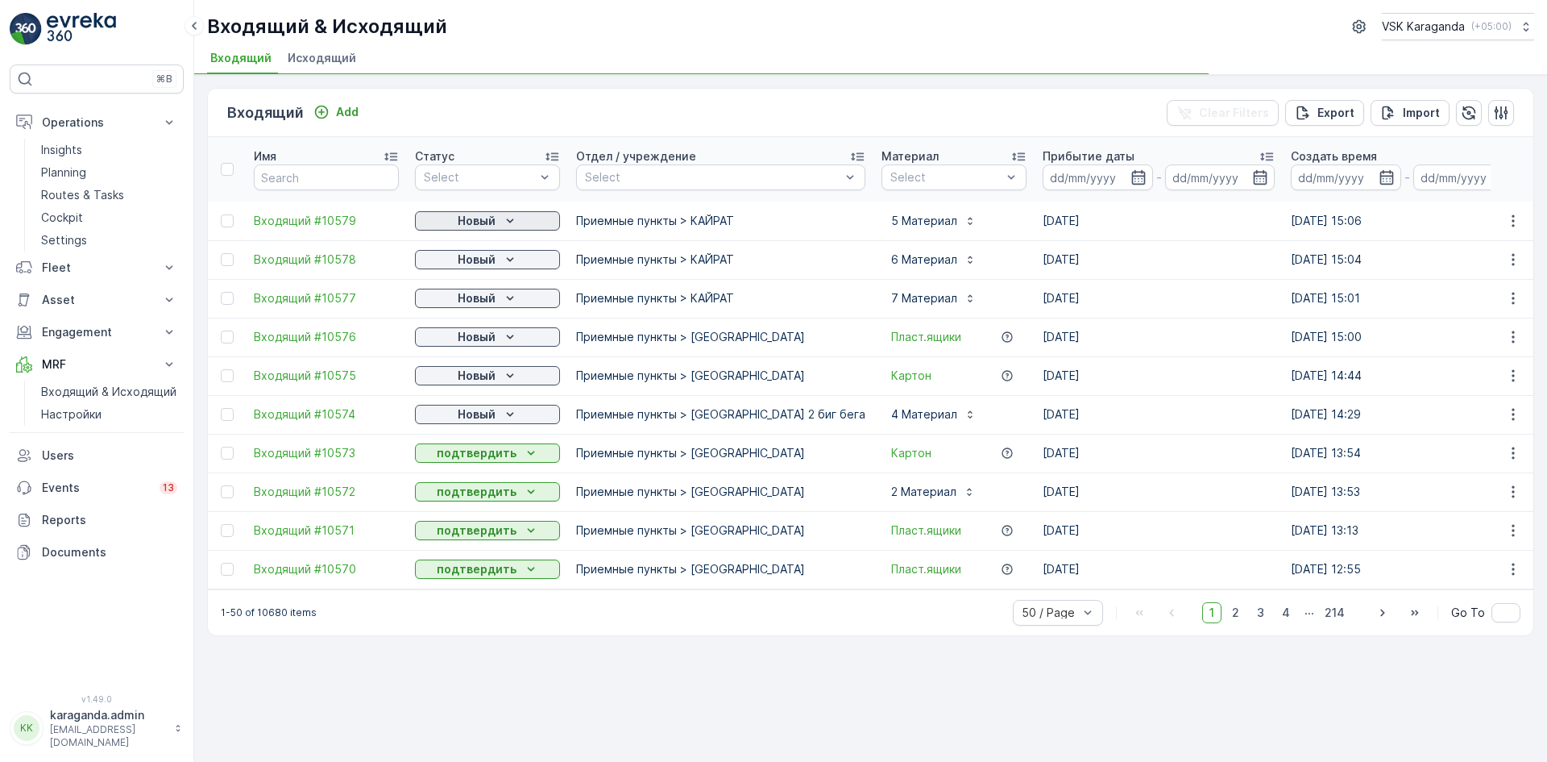
click at [507, 214] on icon "Новый" at bounding box center [510, 221] width 16 height 16
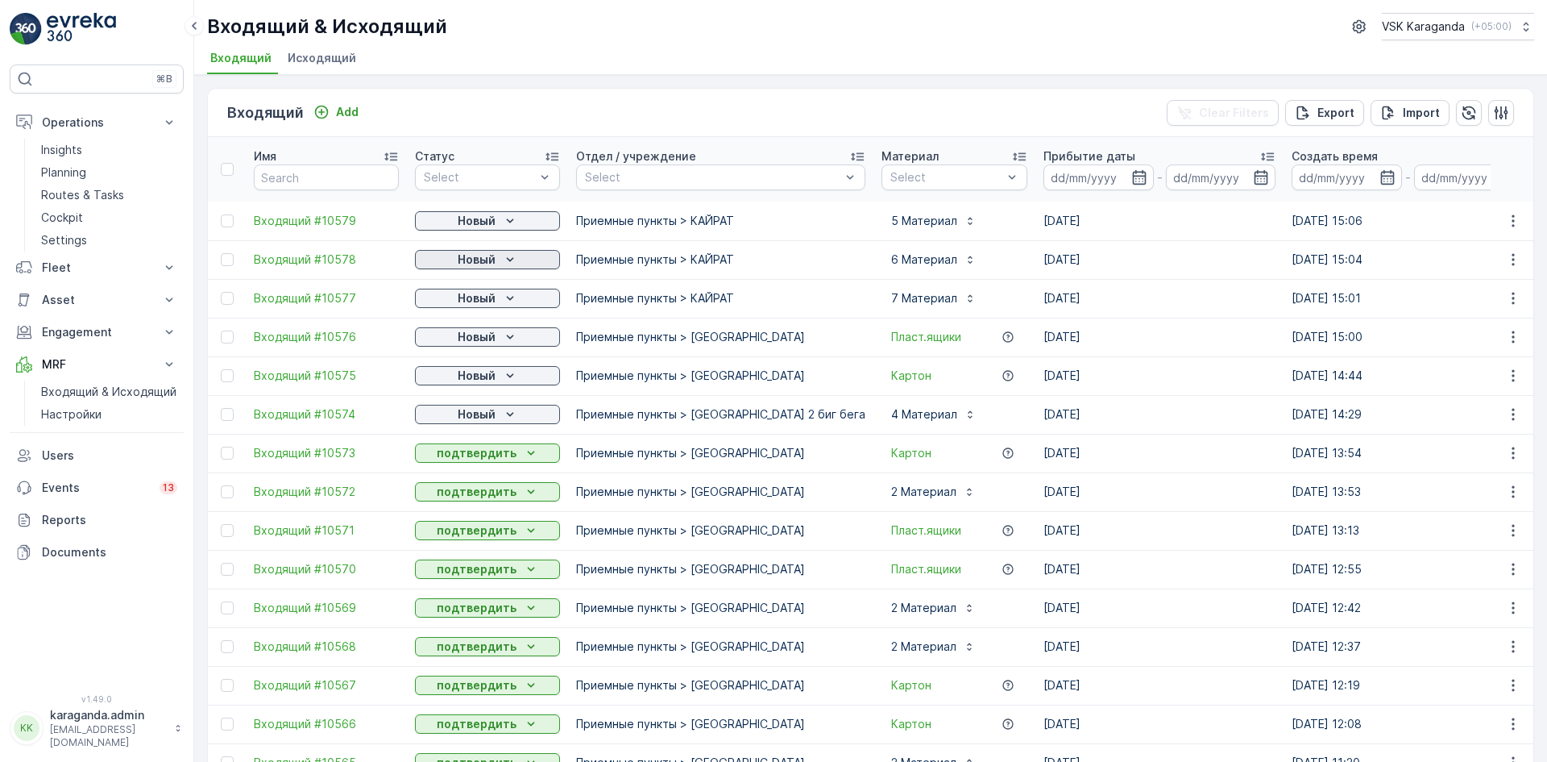
click at [468, 264] on p "Новый" at bounding box center [477, 259] width 38 height 16
click at [486, 222] on p "Новый" at bounding box center [477, 221] width 38 height 16
click at [474, 264] on span "подтвердить" at bounding box center [462, 267] width 74 height 16
click at [483, 262] on p "Новый" at bounding box center [477, 259] width 38 height 16
click at [475, 306] on span "подтвердить" at bounding box center [462, 306] width 74 height 16
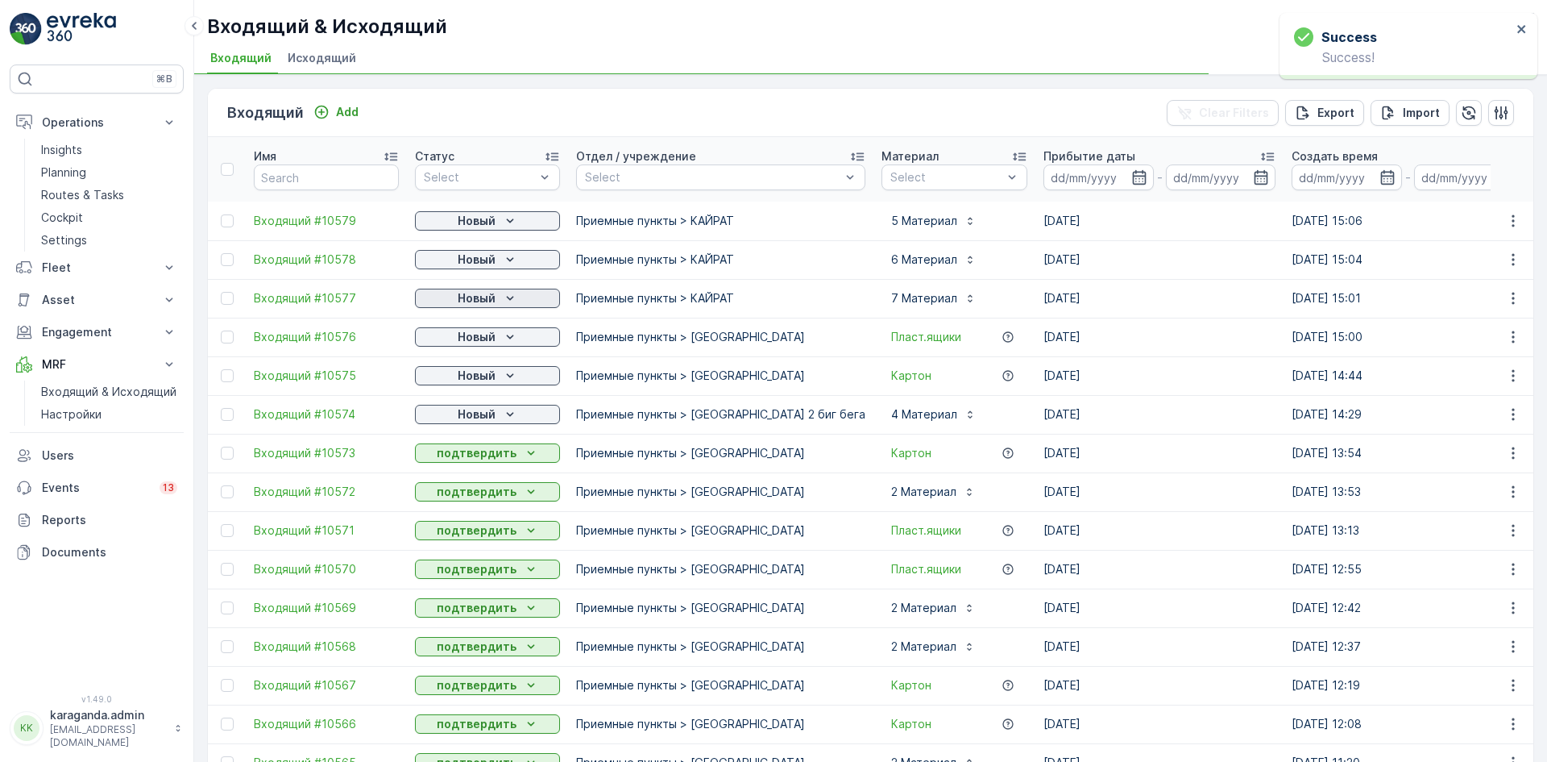
click at [482, 302] on p "Новый" at bounding box center [477, 298] width 38 height 16
click at [478, 349] on span "подтвердить" at bounding box center [462, 345] width 74 height 16
click at [495, 341] on p "Новый" at bounding box center [477, 337] width 38 height 16
click at [476, 381] on span "подтвердить" at bounding box center [462, 384] width 74 height 16
click at [481, 374] on p "Новый" at bounding box center [477, 375] width 38 height 16
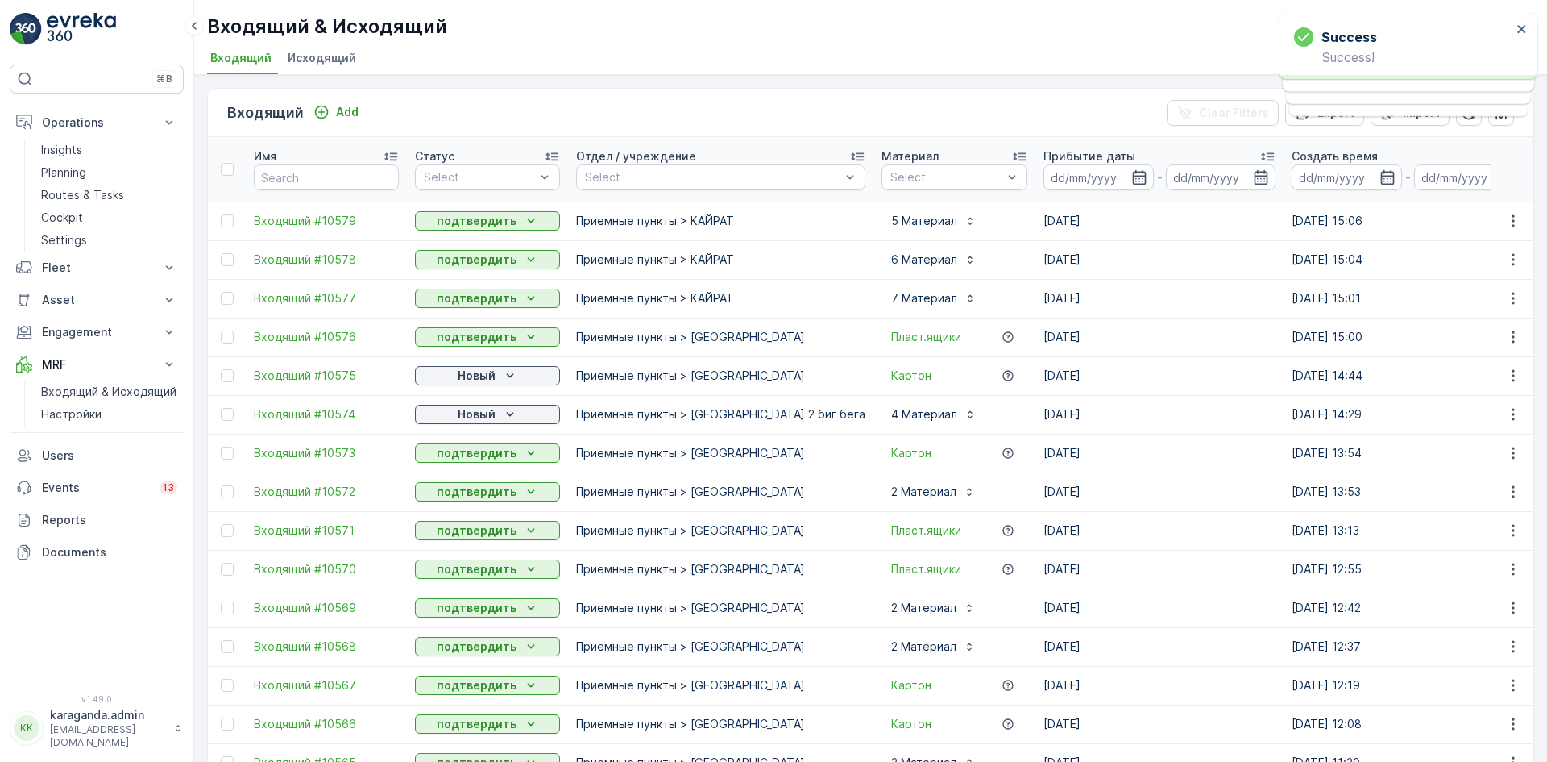
click at [489, 412] on p "Новый" at bounding box center [477, 414] width 38 height 16
click at [469, 457] on span "подтвердить" at bounding box center [462, 461] width 74 height 16
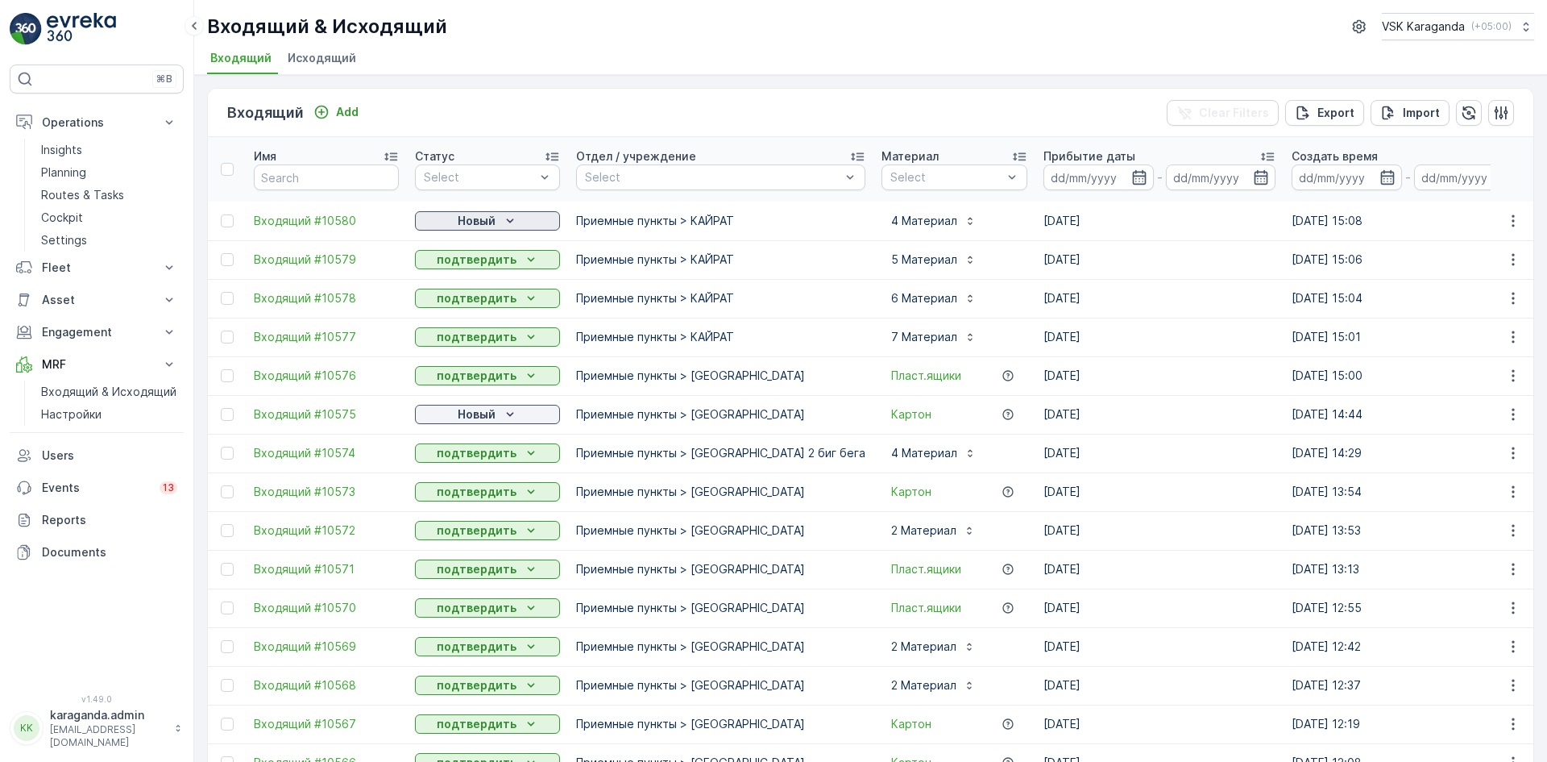
click at [485, 218] on p "Новый" at bounding box center [477, 221] width 38 height 16
click at [470, 264] on span "подтвердить" at bounding box center [462, 267] width 74 height 16
click at [479, 416] on p "Новый" at bounding box center [477, 414] width 38 height 16
click at [476, 456] on span "подтвердить" at bounding box center [462, 461] width 74 height 16
click at [483, 414] on p "Новый" at bounding box center [477, 414] width 38 height 16
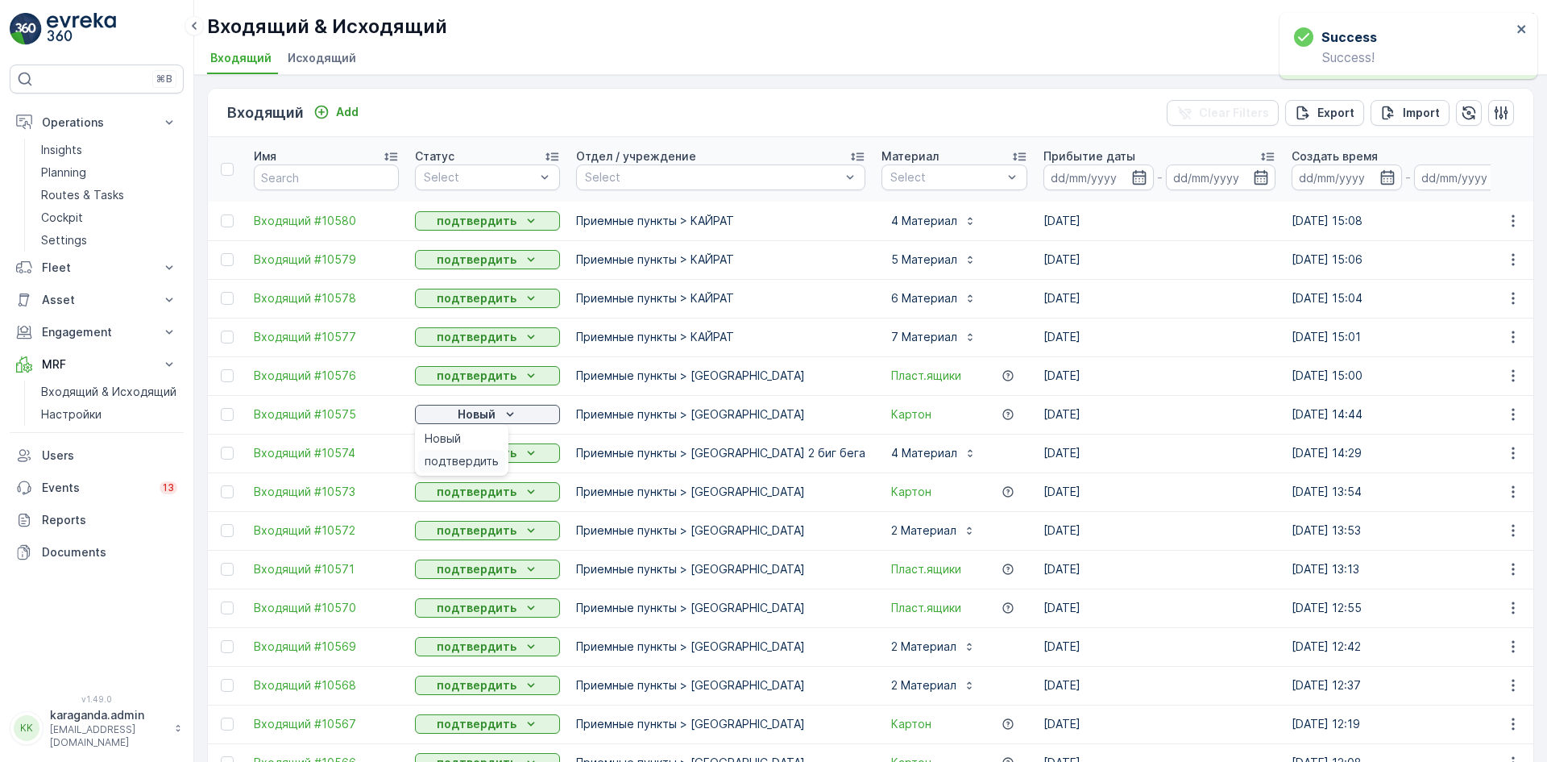
click at [465, 463] on span "подтвердить" at bounding box center [462, 461] width 74 height 16
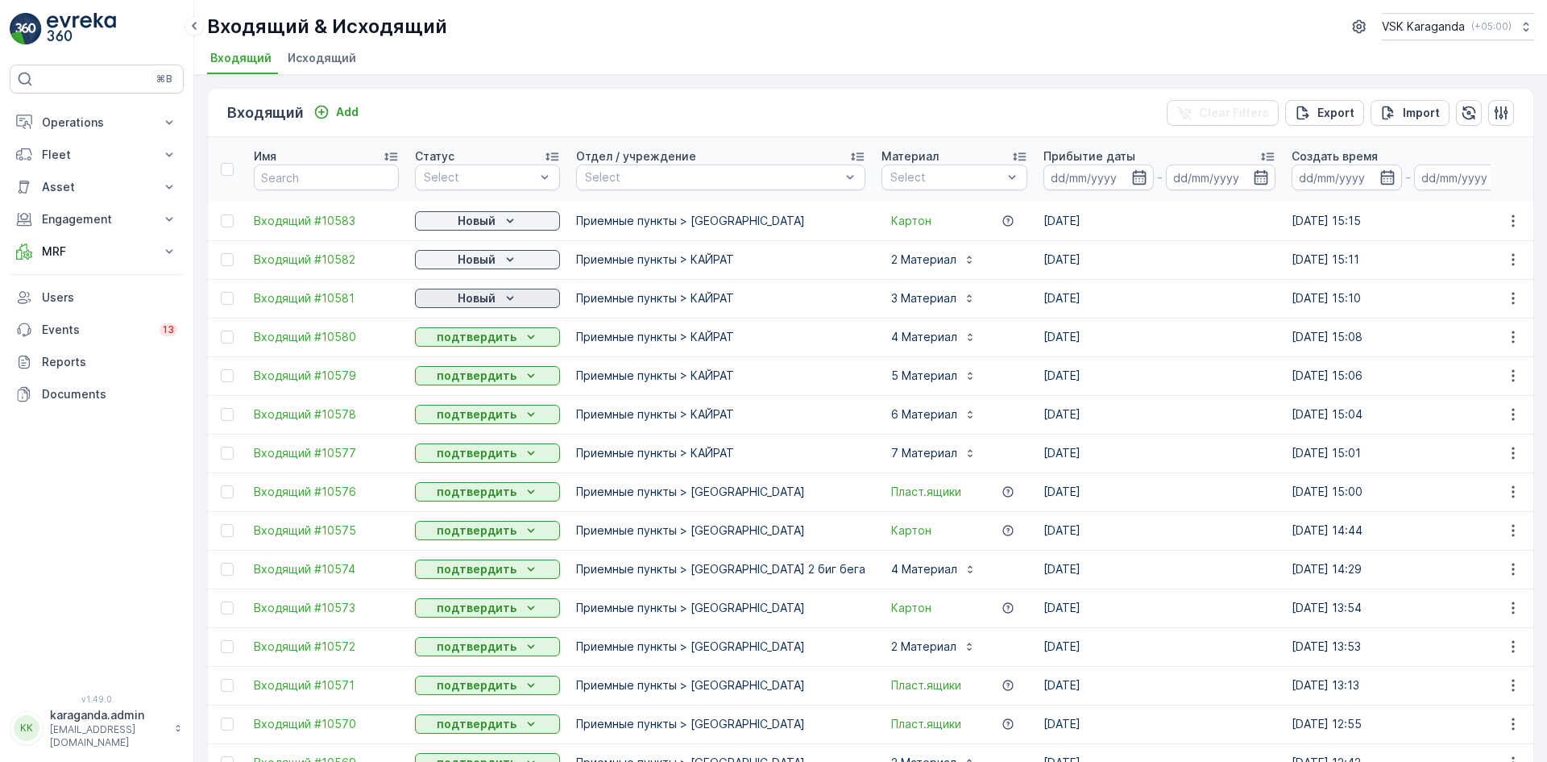
drag, startPoint x: 485, startPoint y: 293, endPoint x: 479, endPoint y: 306, distance: 15.1
click at [485, 292] on p "Новый" at bounding box center [477, 298] width 38 height 16
click at [471, 339] on span "подтвердить" at bounding box center [462, 345] width 74 height 16
click at [480, 258] on p "Новый" at bounding box center [477, 259] width 38 height 16
click at [463, 302] on span "подтвердить" at bounding box center [462, 306] width 74 height 16
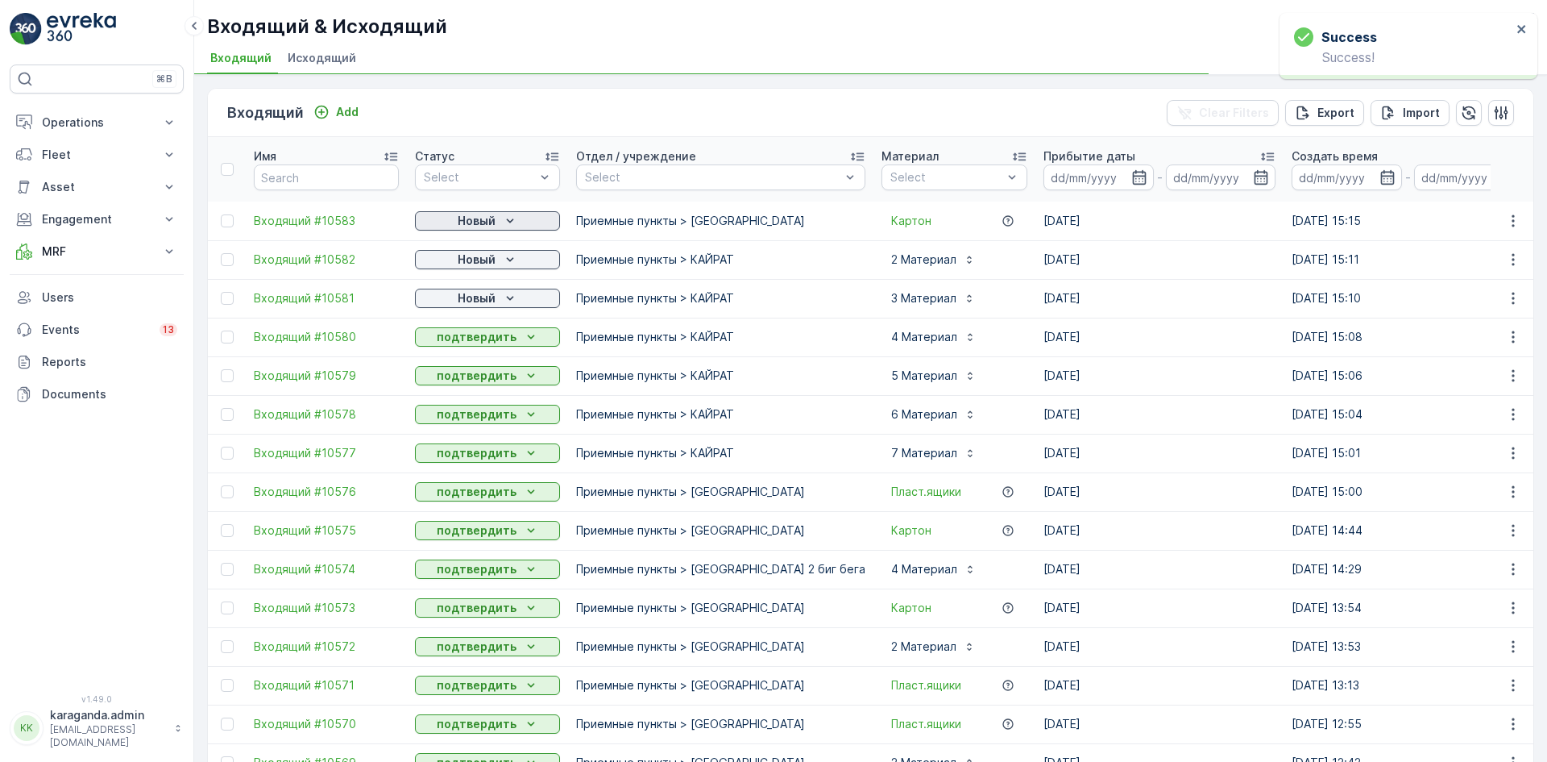
click at [489, 219] on p "Новый" at bounding box center [477, 221] width 38 height 16
click at [468, 266] on span "подтвердить" at bounding box center [462, 267] width 74 height 16
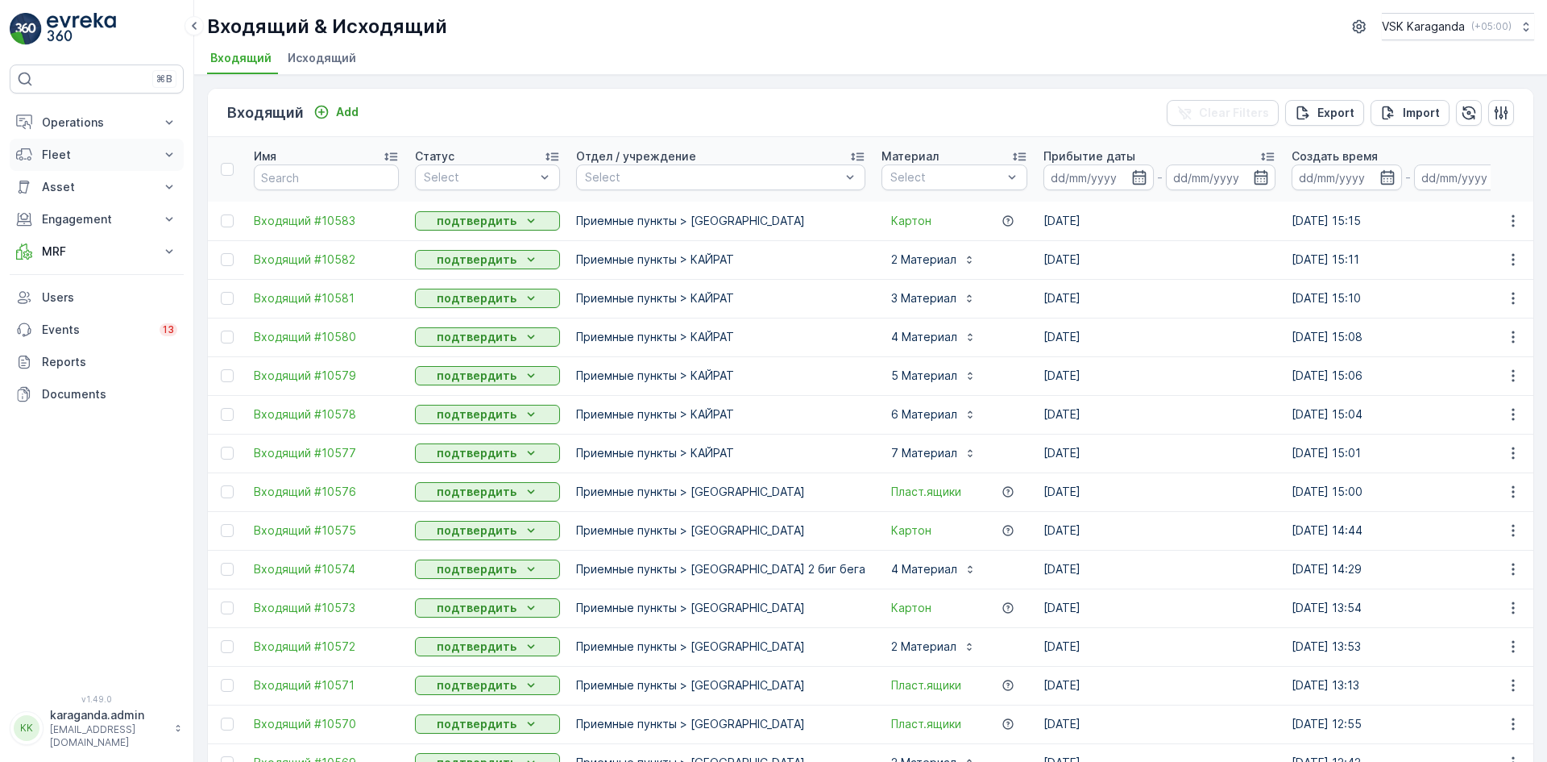
click at [57, 147] on p "Fleet" at bounding box center [97, 155] width 110 height 16
click at [95, 184] on p "Live Tracking" at bounding box center [76, 182] width 71 height 16
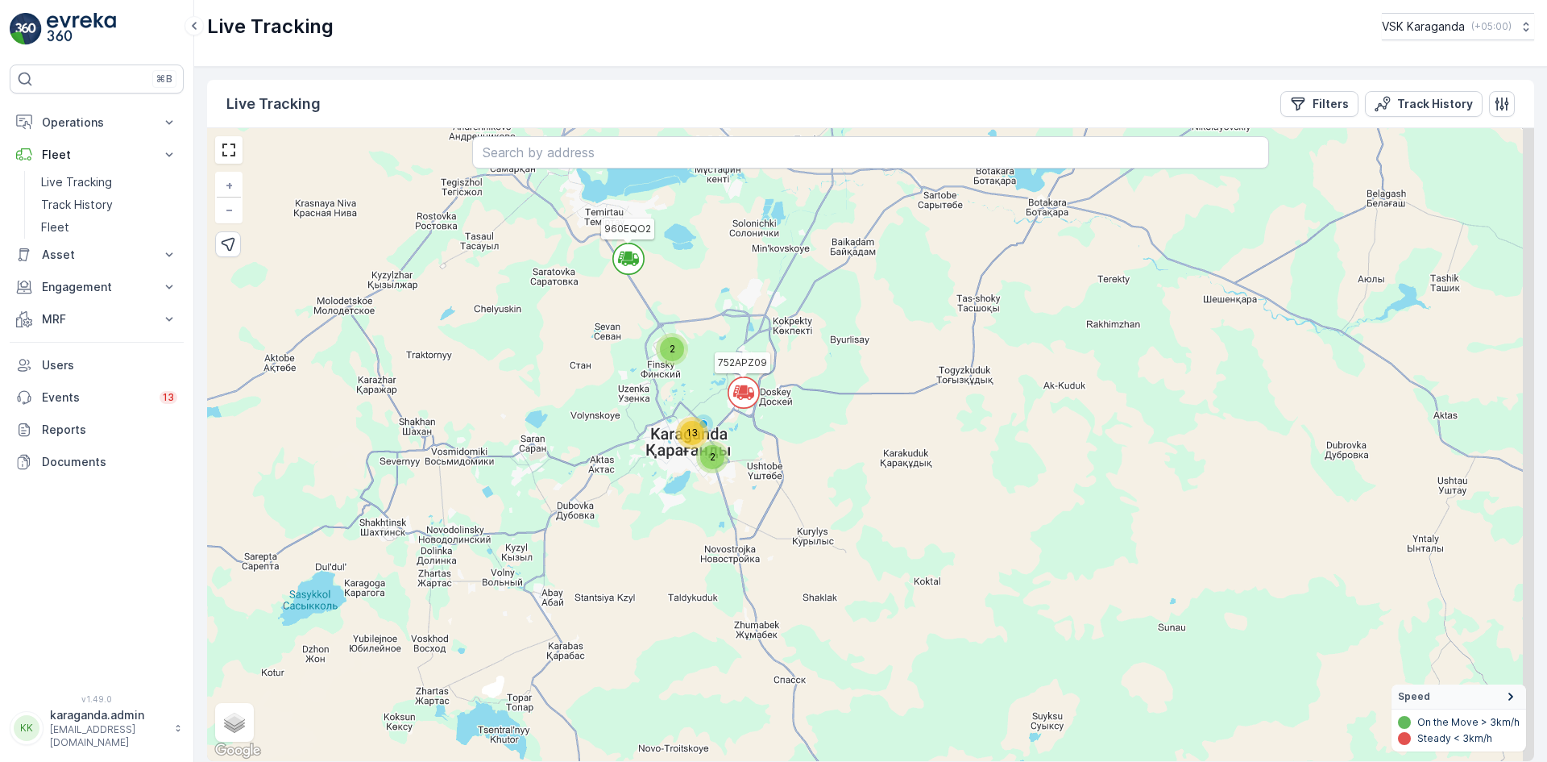
drag, startPoint x: 735, startPoint y: 475, endPoint x: 611, endPoint y: 398, distance: 146.2
click at [611, 398] on div "2 2 13 960EQO2 752APZ09 + − Satellite Roadmap Terrain Hybrid Leaflet Keyboard s…" at bounding box center [870, 444] width 1327 height 633
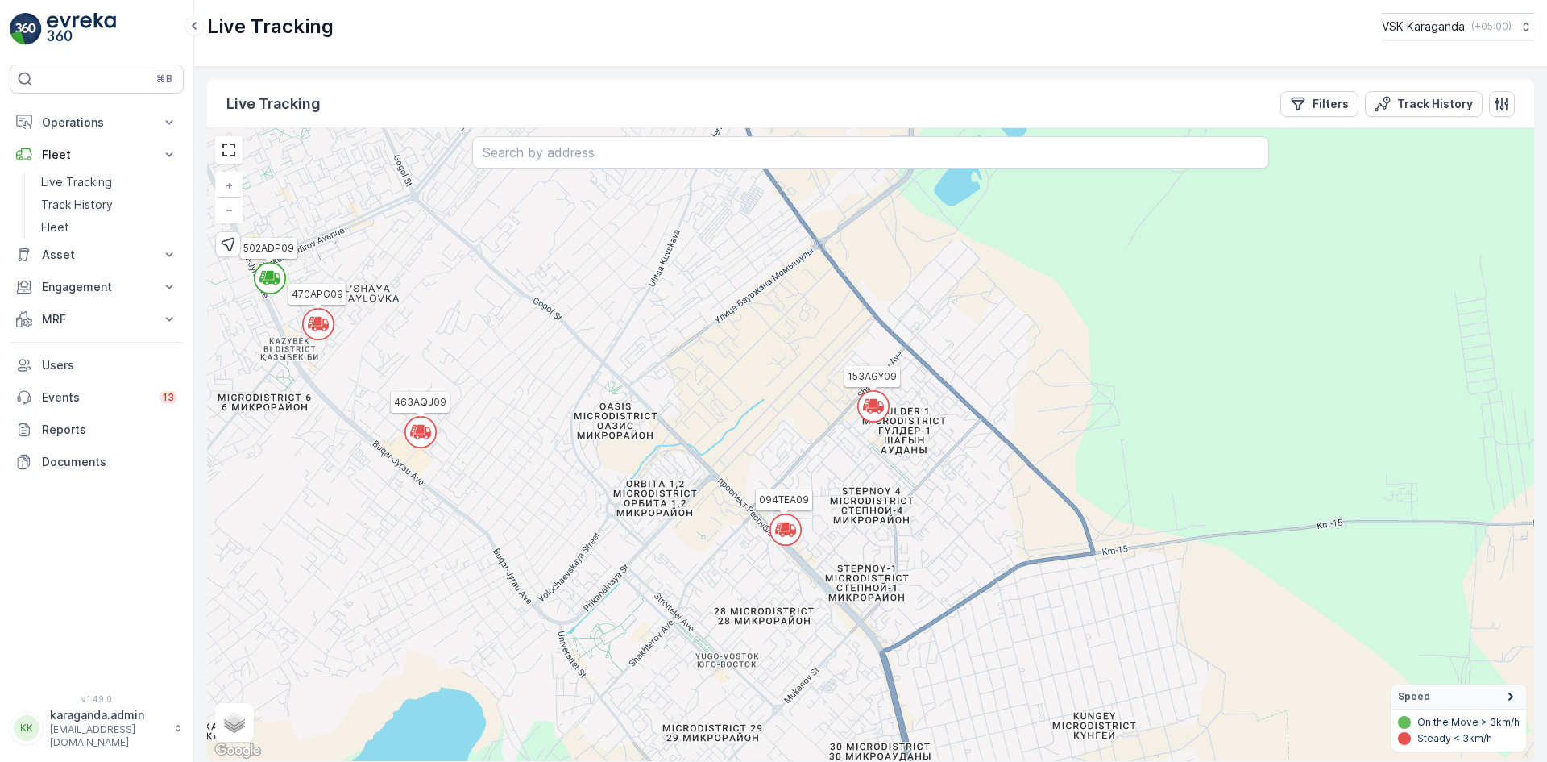
drag, startPoint x: 645, startPoint y: 388, endPoint x: 691, endPoint y: 407, distance: 49.5
click at [691, 407] on div "7 960EQO2 752APZ09 369AOО09 186АOV09 153AGY09 094TEA09 421IBN09 463AQJ09 742AHZ…" at bounding box center [870, 444] width 1327 height 633
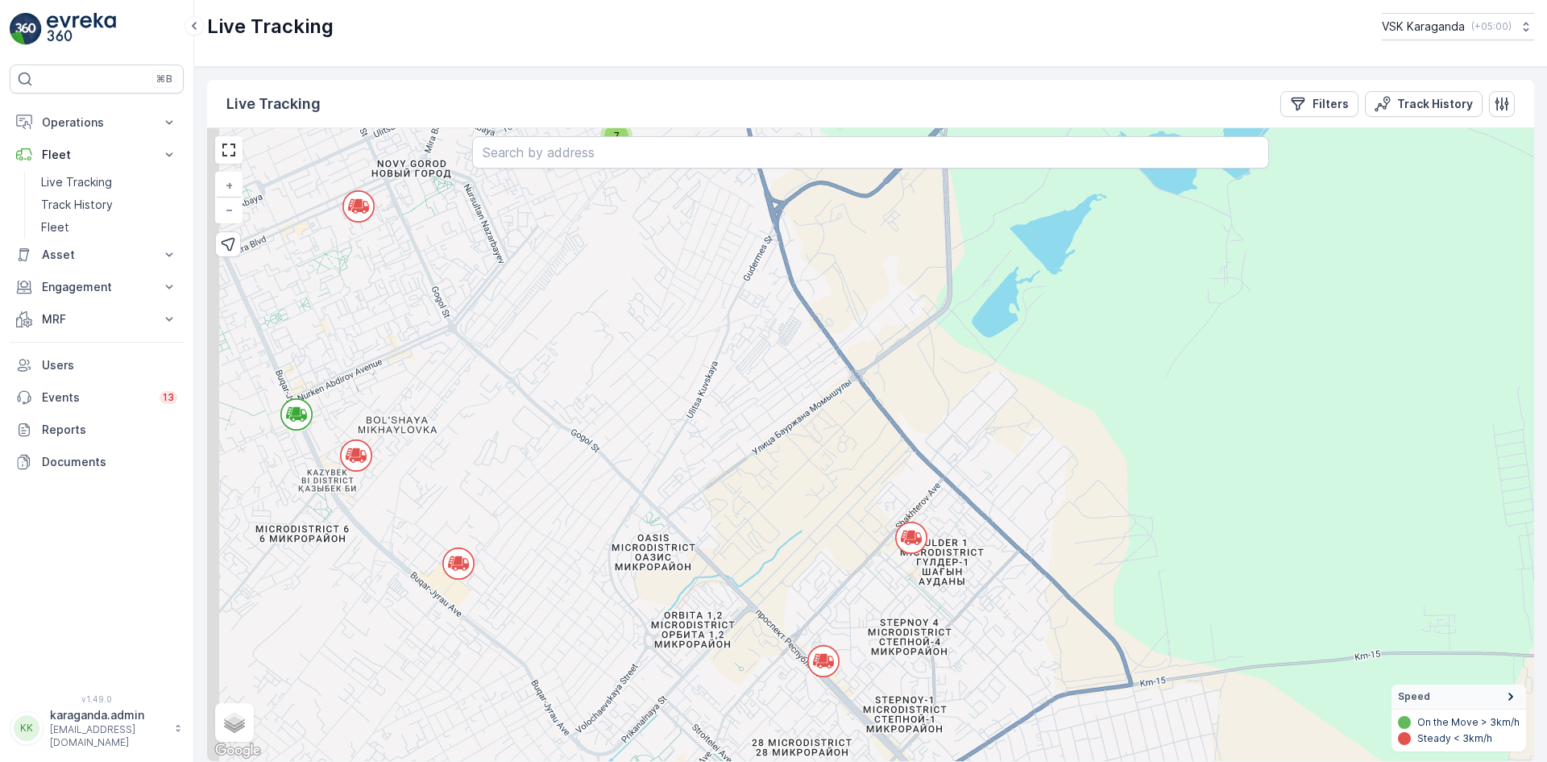
drag, startPoint x: 673, startPoint y: 397, endPoint x: 738, endPoint y: 591, distance: 204.1
click at [738, 591] on div "7 960EQO2 752APZ09 369AOО09 186АOV09 153AGY09 094TEA09 421IBN09 463AQJ09 742AHZ…" at bounding box center [870, 444] width 1327 height 633
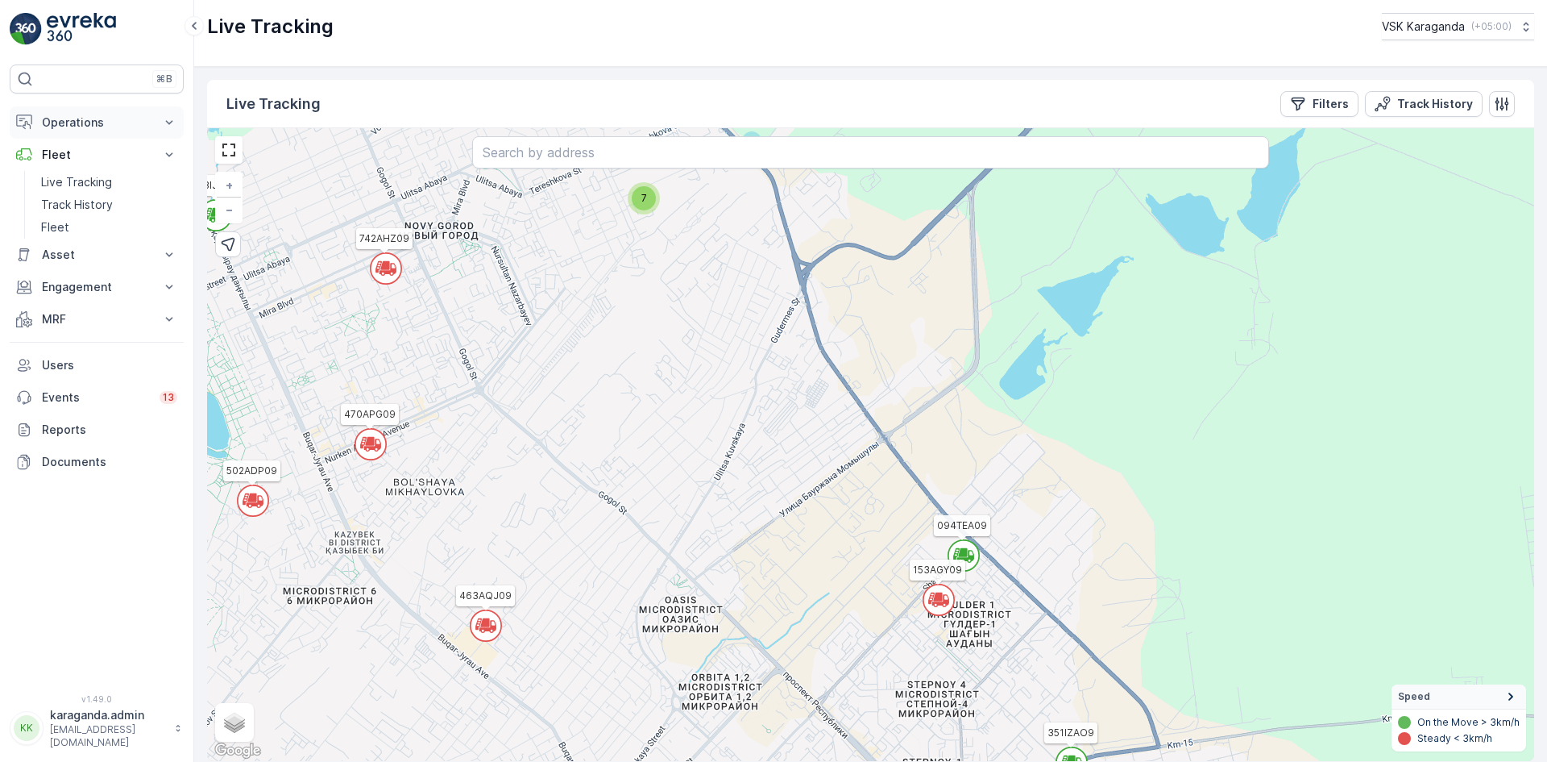
click at [77, 127] on p "Operations" at bounding box center [97, 122] width 110 height 16
click at [94, 189] on p "Routes & Tasks" at bounding box center [82, 195] width 83 height 16
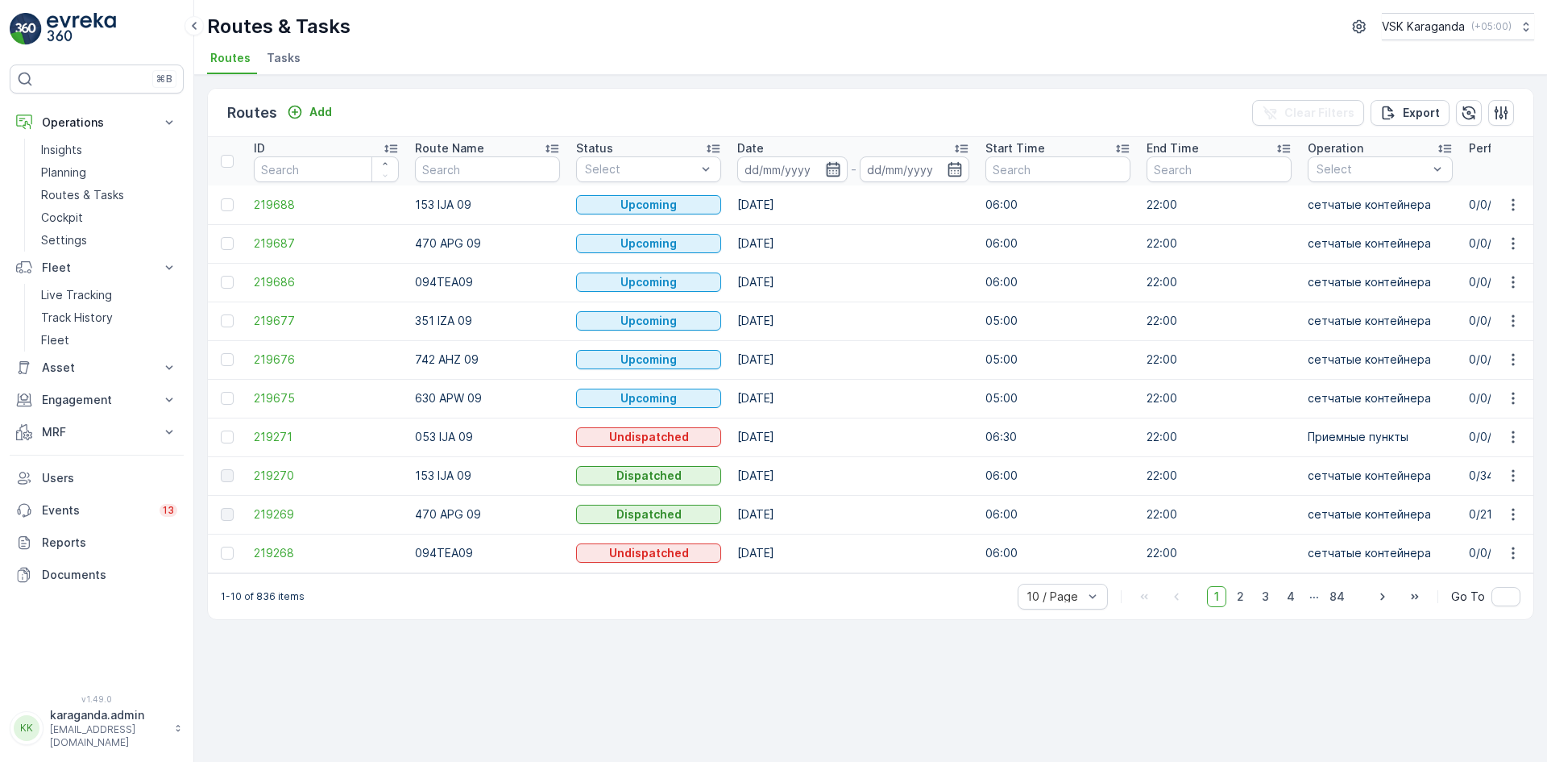
click at [832, 167] on icon "button" at bounding box center [833, 169] width 16 height 16
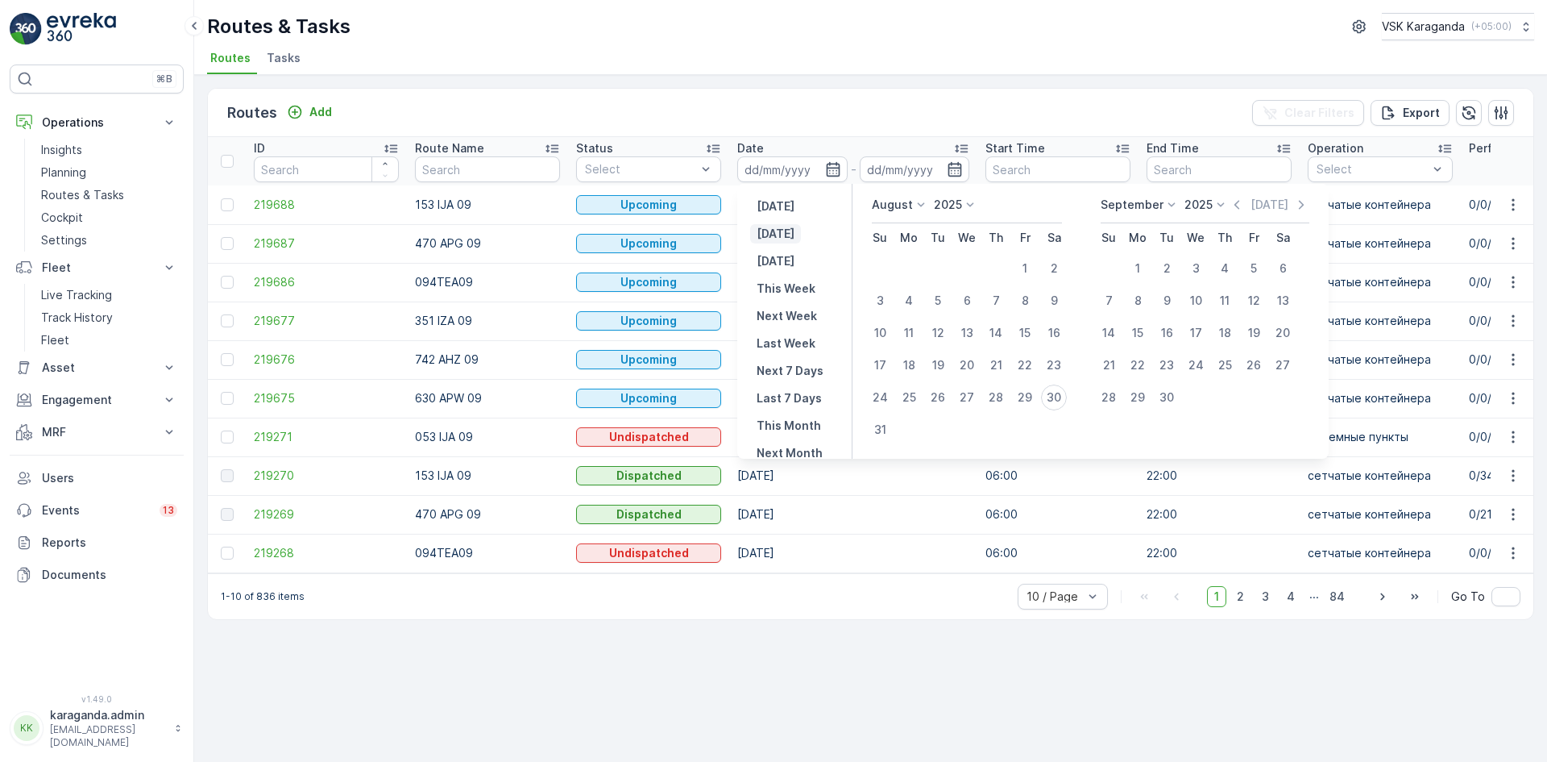
click at [790, 234] on p "[DATE]" at bounding box center [776, 234] width 38 height 16
type input "[DATE]"
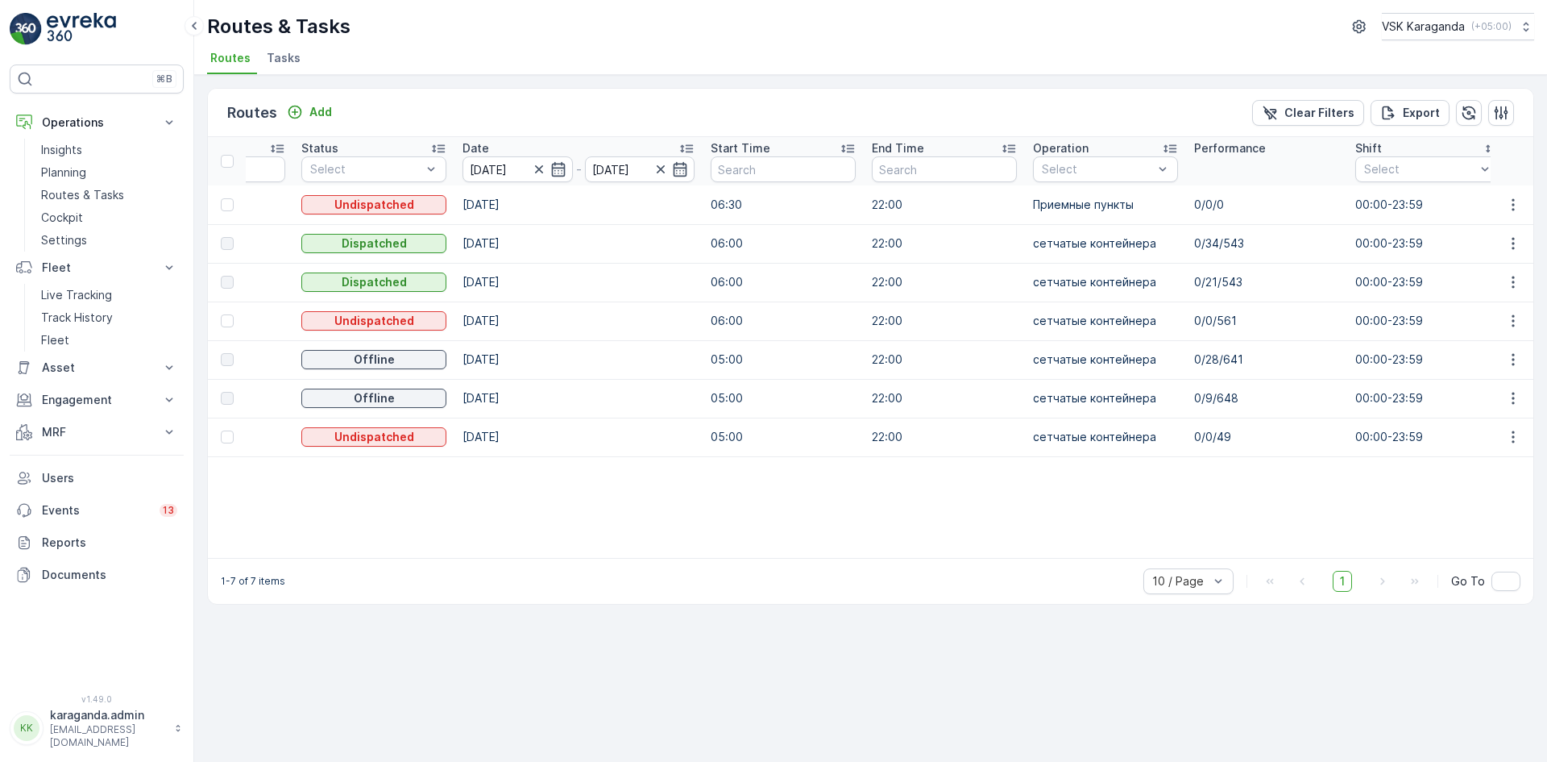
scroll to position [0, 277]
